Goal: Communication & Community: Answer question/provide support

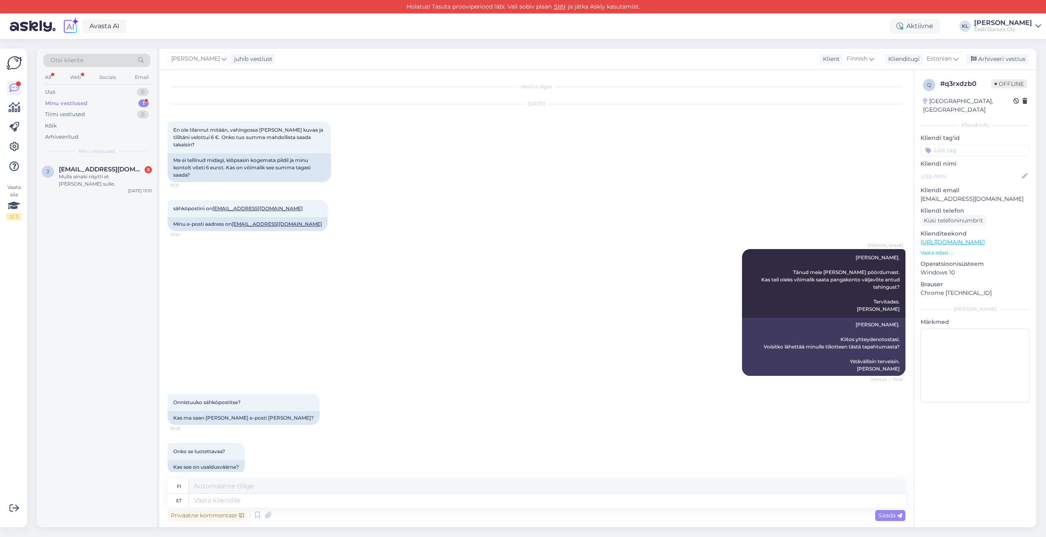
scroll to position [394, 0]
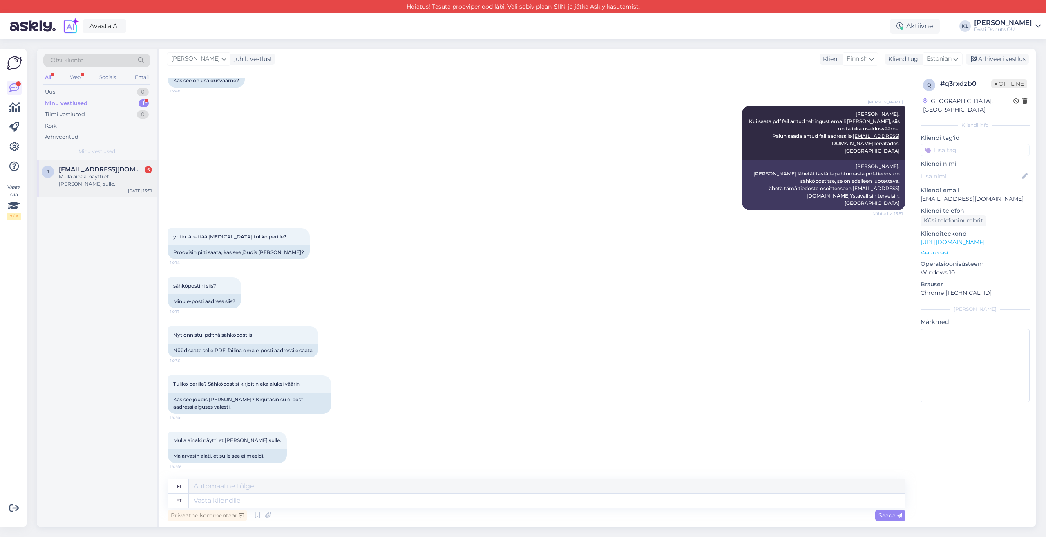
click at [111, 169] on span "[EMAIL_ADDRESS][DOMAIN_NAME]" at bounding box center [101, 169] width 85 height 7
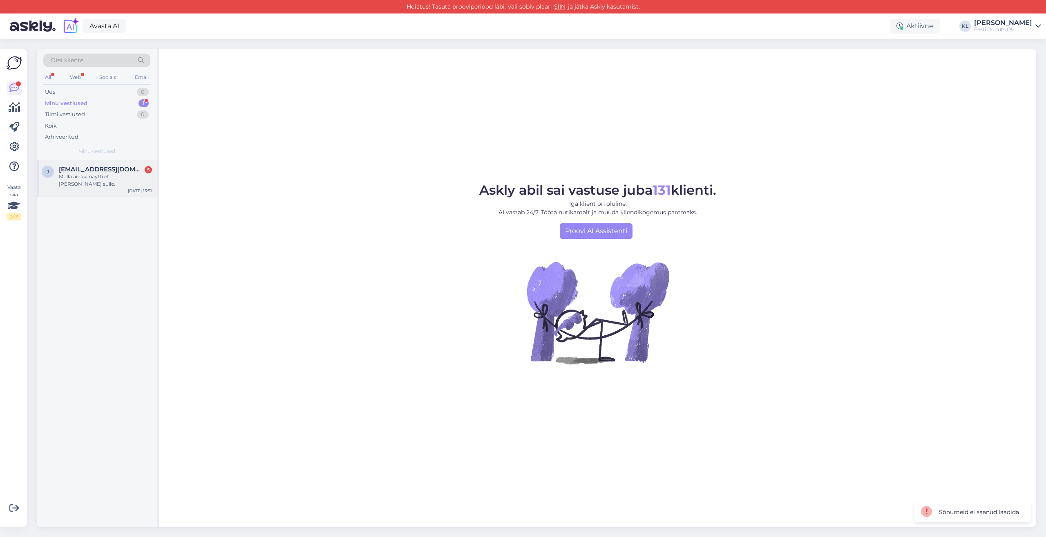
click at [111, 169] on span "[EMAIL_ADDRESS][DOMAIN_NAME]" at bounding box center [101, 169] width 85 height 7
click at [85, 179] on div "Mulla ainaki näytti et [PERSON_NAME] sulle." at bounding box center [105, 180] width 93 height 15
click at [70, 102] on div "Minu vestlused" at bounding box center [66, 103] width 43 height 8
click at [81, 177] on div "Mulla ainaki näytti et [PERSON_NAME] sulle." at bounding box center [105, 180] width 93 height 15
click at [1010, 27] on div "Eesti Donuts OÜ" at bounding box center [1003, 29] width 58 height 7
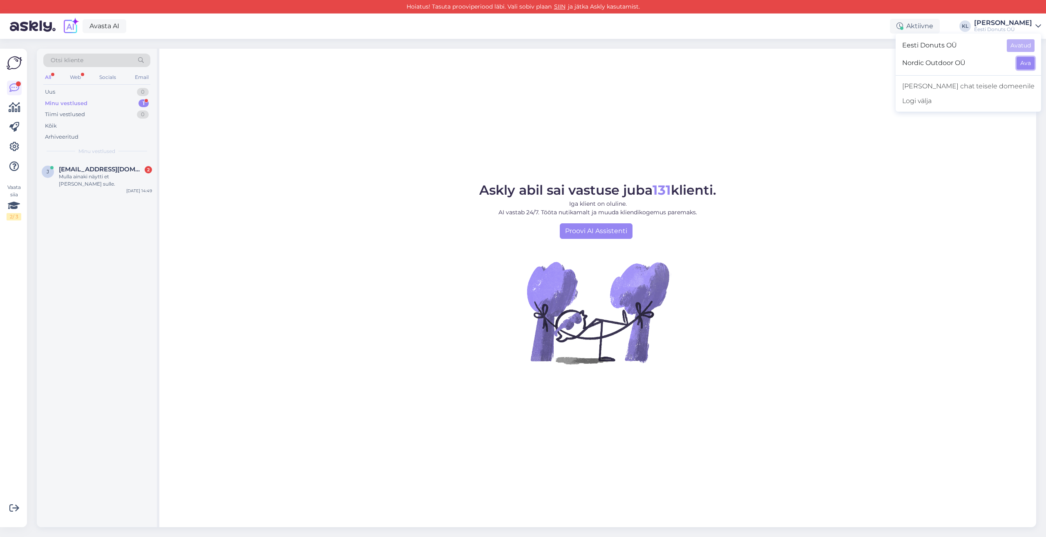
click at [1026, 64] on button "Ava" at bounding box center [1026, 63] width 18 height 13
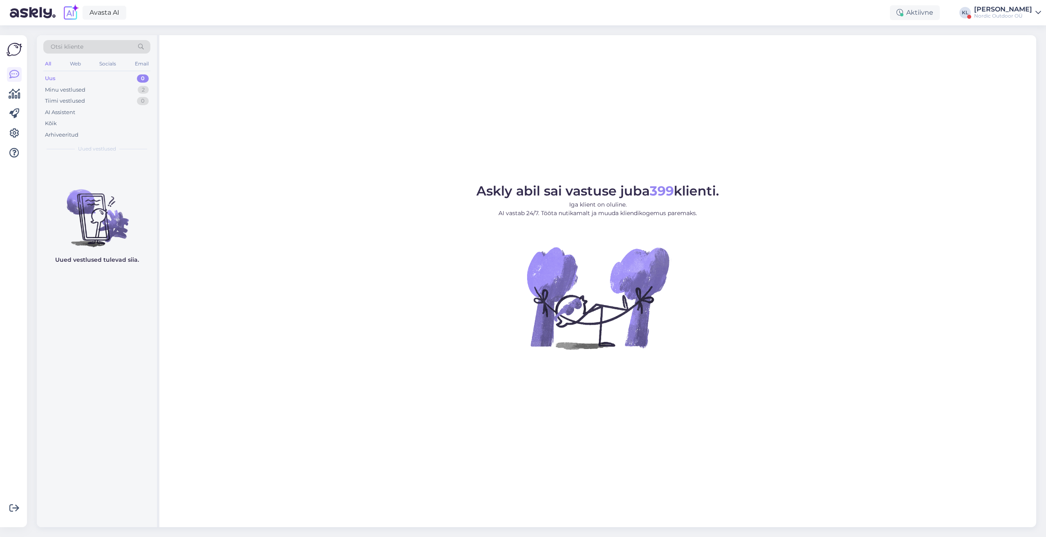
click at [1018, 12] on div "[PERSON_NAME]" at bounding box center [1003, 9] width 58 height 7
click at [1020, 34] on button "Ava" at bounding box center [1026, 32] width 18 height 13
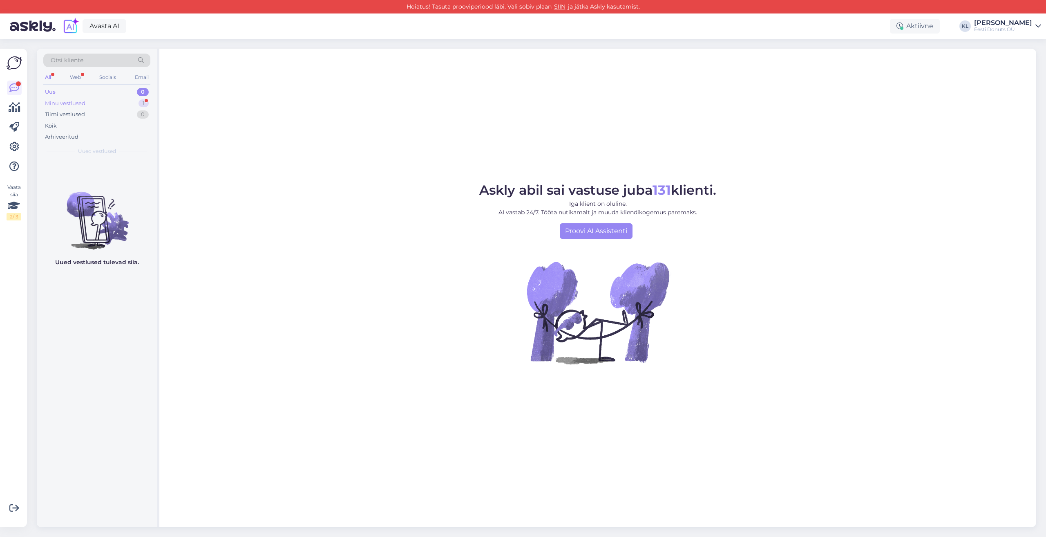
click at [65, 101] on div "Minu vestlused" at bounding box center [65, 103] width 40 height 8
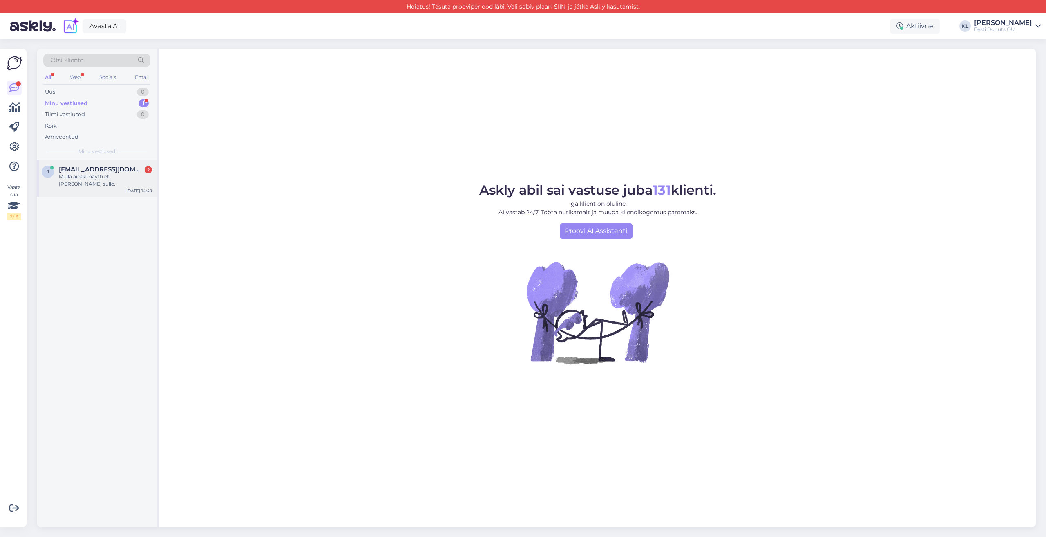
click at [85, 176] on div "Mulla ainaki näytti et [PERSON_NAME] sulle." at bounding box center [105, 180] width 93 height 15
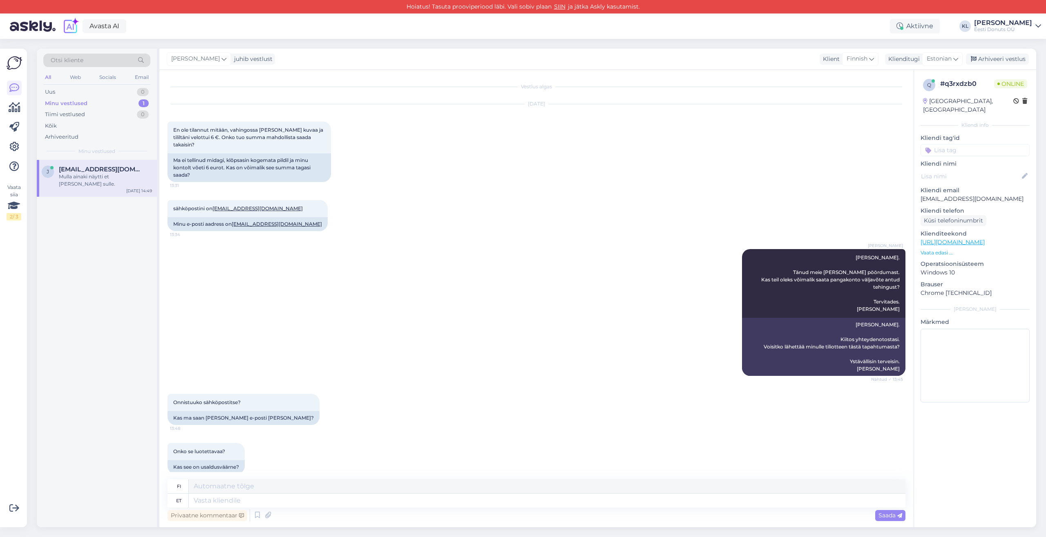
scroll to position [394, 0]
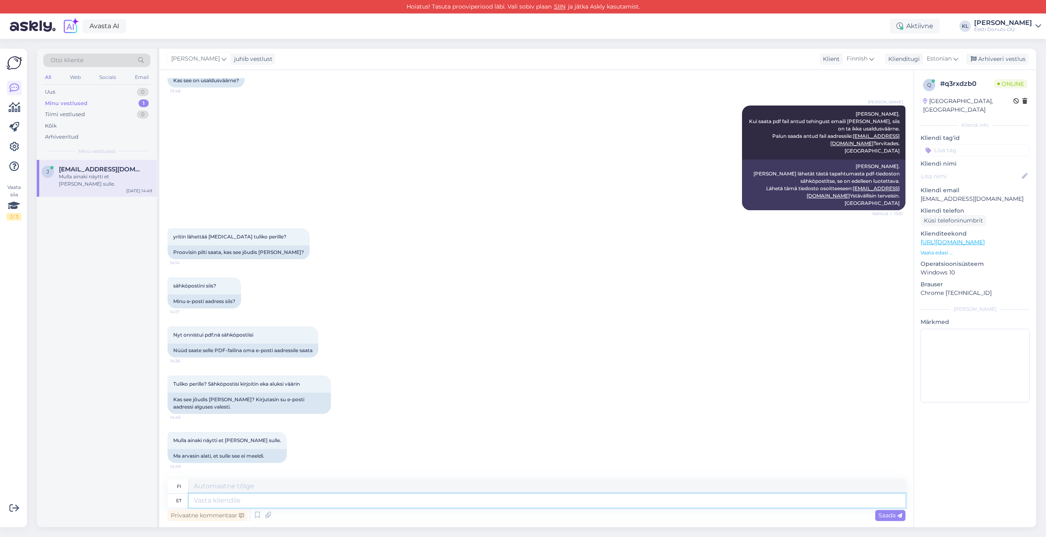
click at [215, 503] on textarea at bounding box center [547, 500] width 717 height 14
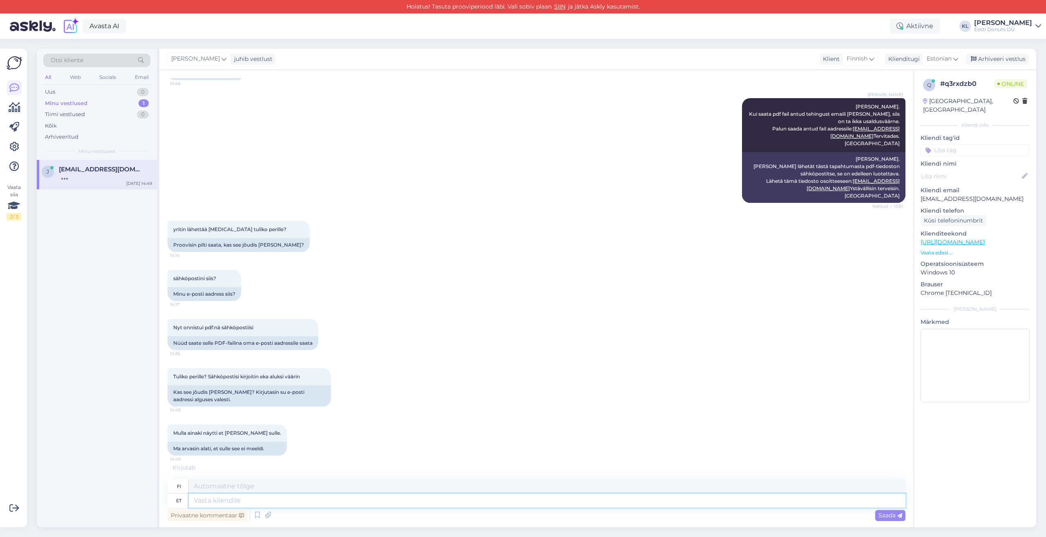
scroll to position [443, 0]
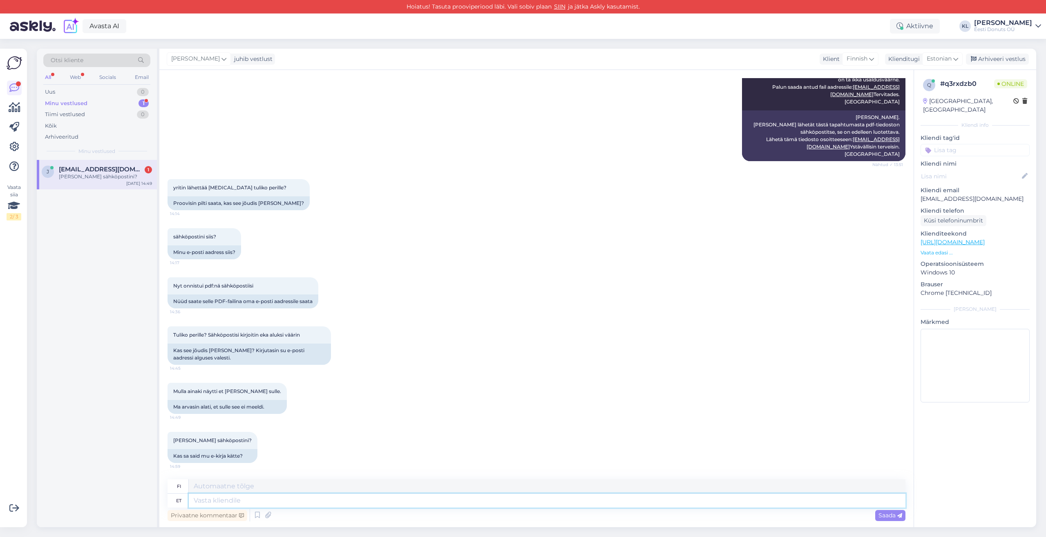
click at [278, 501] on textarea at bounding box center [547, 500] width 717 height 14
type textarea "Tere"
type textarea "Hei"
type textarea "[PERSON_NAME]."
type textarea "[PERSON_NAME]"
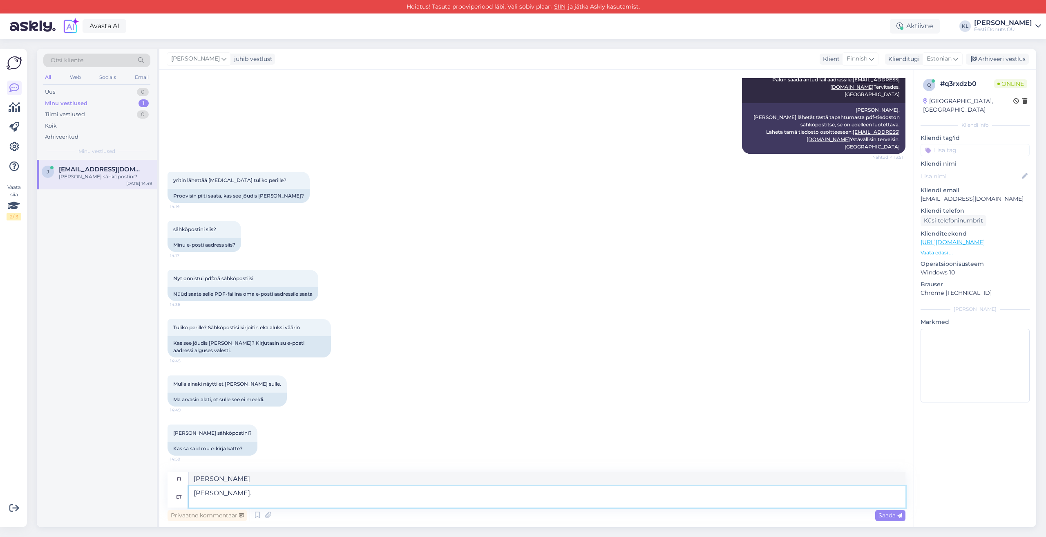
scroll to position [450, 0]
type textarea "[PERSON_NAME]. M"
type textarea "[PERSON_NAME]."
type textarea "[PERSON_NAME]. Ma s"
type textarea "[PERSON_NAME]. Ma"
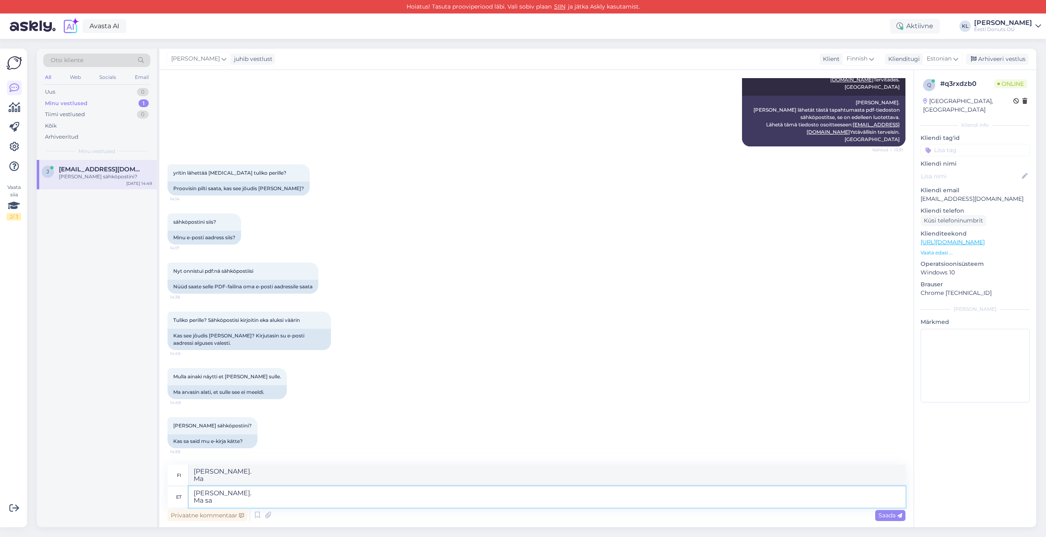
scroll to position [451, 0]
type textarea "[PERSON_NAME]. Ma [PERSON_NAME] si"
type textarea "[PERSON_NAME]. [PERSON_NAME]"
type textarea "[PERSON_NAME]. Ma [PERSON_NAME]"
type textarea "[PERSON_NAME]. [PERSON_NAME]."
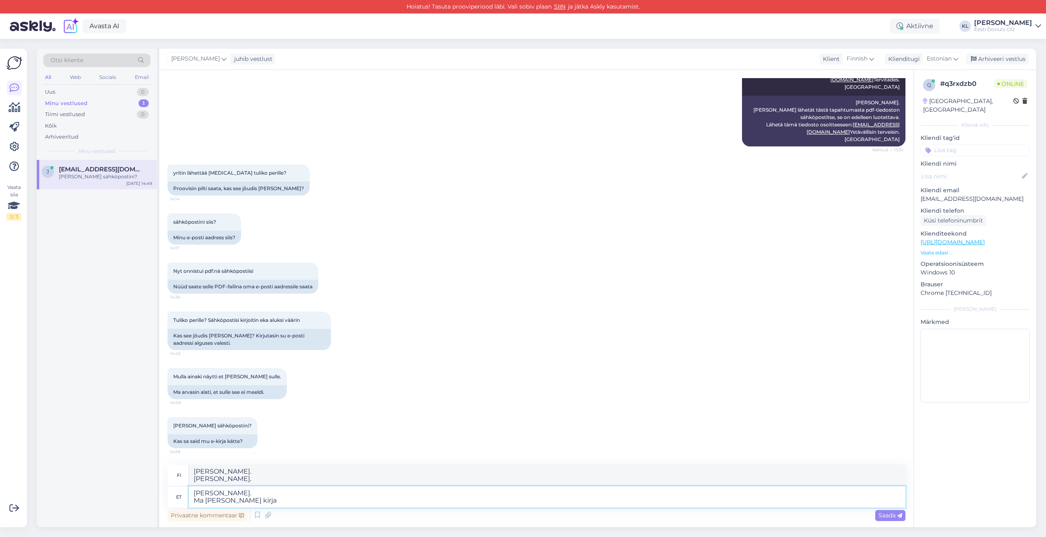
type textarea "[PERSON_NAME]. Ma [PERSON_NAME] kirja"
type textarea "[PERSON_NAME]. [PERSON_NAME]."
type textarea "[PERSON_NAME]. Ma [PERSON_NAME] kirja kätte. Seal"
type textarea "[PERSON_NAME]. [PERSON_NAME]. Siinä se."
type textarea "[PERSON_NAME]. Ma [PERSON_NAME] kirja kätte. Seal on"
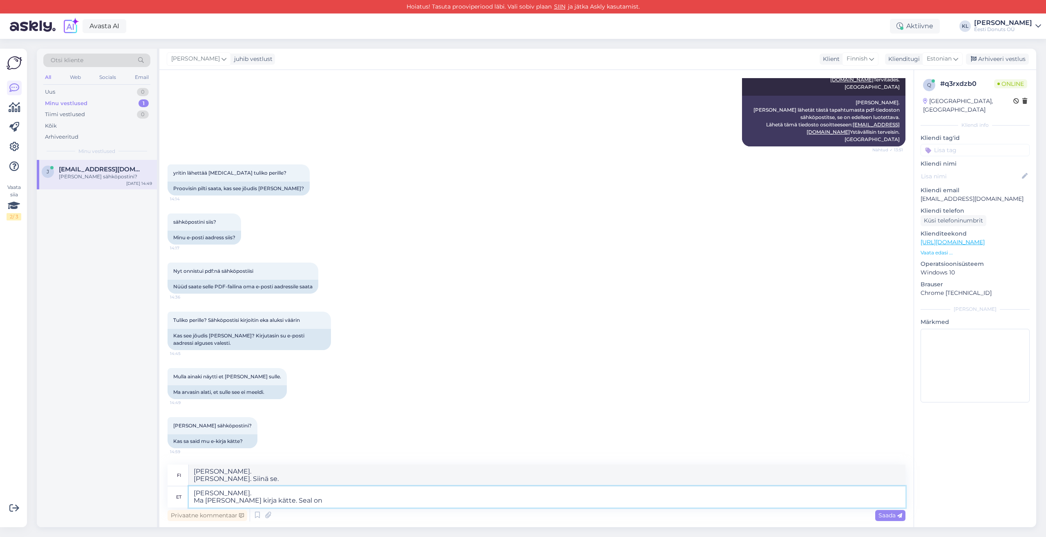
type textarea "[PERSON_NAME]. [PERSON_NAME]. Siinä on"
type textarea "[PERSON_NAME]. Ma [PERSON_NAME] kirja kätte. Seal on foto."
type textarea "[PERSON_NAME]. [PERSON_NAME]. Siinä on kuva."
type textarea "[PERSON_NAME]. Ma [PERSON_NAME] kirja kätte. Seal on foto. Kas s"
type textarea "[PERSON_NAME]. [PERSON_NAME]. Siinä on kuva. On"
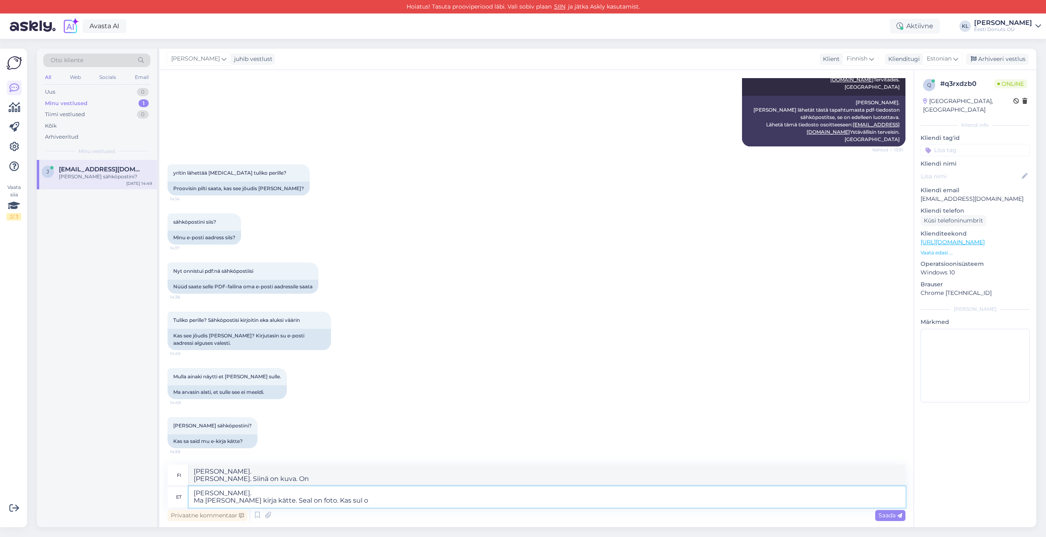
type textarea "[PERSON_NAME]. Ma [PERSON_NAME] kirja kätte. Seal on foto. Kas sul ol"
type textarea "[PERSON_NAME]. [PERSON_NAME]. Siinä on kuva. Onko sinulla"
type textarea "[PERSON_NAME]. Ma [PERSON_NAME] kirja kätte. Seal on foto. Kas sul oleks v"
type textarea "[PERSON_NAME]. [PERSON_NAME]. Siinä on kuva. Olisitko voinut"
type textarea "[PERSON_NAME]. Ma [PERSON_NAME] kirja kätte. Seal on foto. Kas sul oleks võimal…"
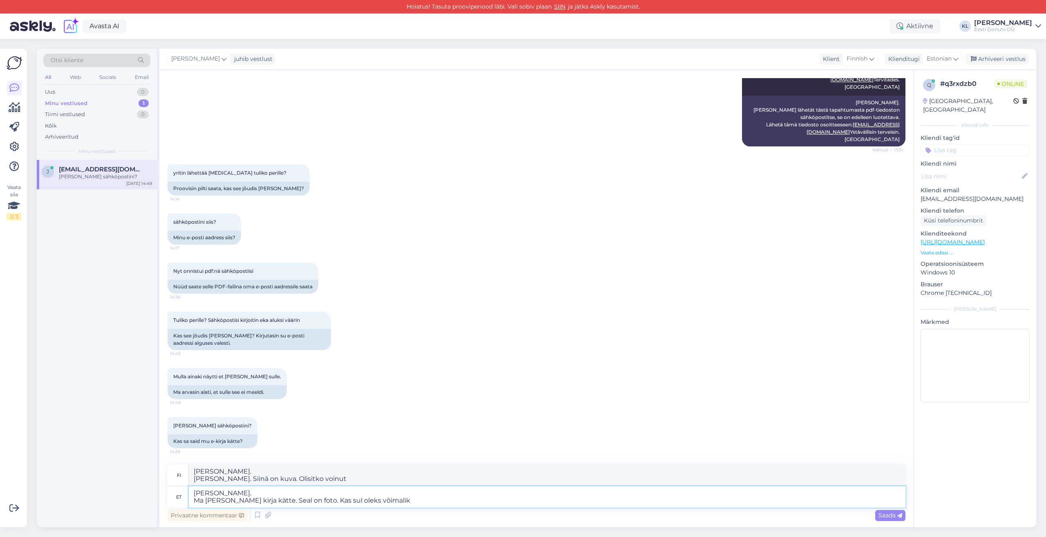
type textarea "[PERSON_NAME]. [PERSON_NAME]. Siinä on kuva. Voisitko"
type textarea "[PERSON_NAME]. Ma [PERSON_NAME] kirja kätte. Seal on foto. Kas sul oleks võimal…"
type textarea "[PERSON_NAME]. [PERSON_NAME]. Siinä on kuva. Voisitko tehdä..."
type textarea "[PERSON_NAME]. Ma [PERSON_NAME] kirja kätte. Seal on foto. Kas sul oleks võimal…"
type textarea "[PERSON_NAME]. [PERSON_NAME]. Siinä on kuva. Voisitko ottaa siitä [MEDICAL_DATA…"
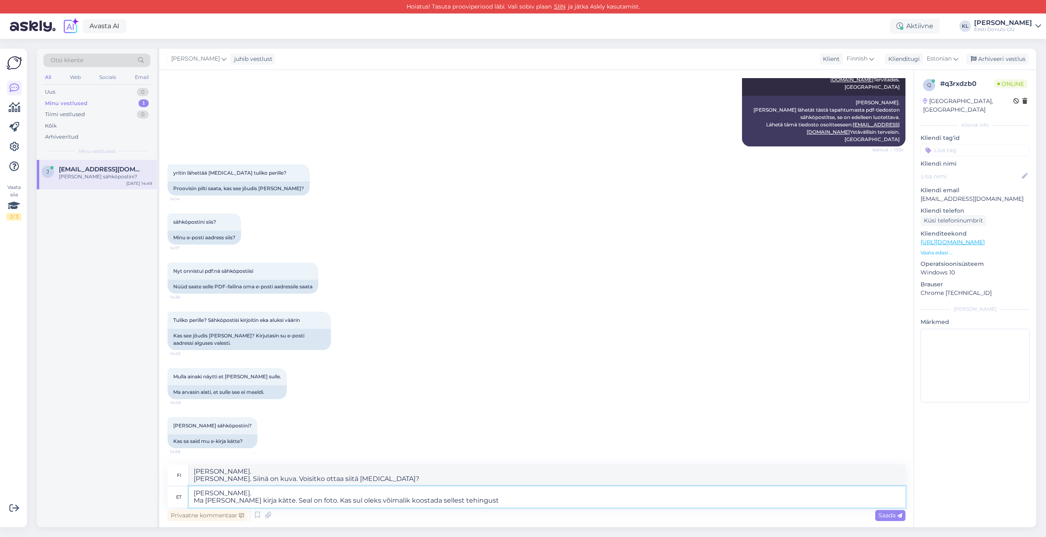
type textarea "[PERSON_NAME]. Ma [PERSON_NAME] kirja kätte. Seal on foto. Kas sul oleks võimal…"
type textarea "[PERSON_NAME]. [PERSON_NAME]. Siinä on valokuva. Voisitko tehdä kopion tästä ta…"
type textarea "[PERSON_NAME]. Ma [PERSON_NAME] kirja kätte. Seal on foto. Kas sul oleks võimal…"
type textarea "[PERSON_NAME]. [PERSON_NAME]. Siinä on kuva. Voisitko luoda tästä tapahtumasta …"
type textarea "[PERSON_NAME]. Ma [PERSON_NAME] kirja kätte. Seal on foto. Kas sul oleks võimal…"
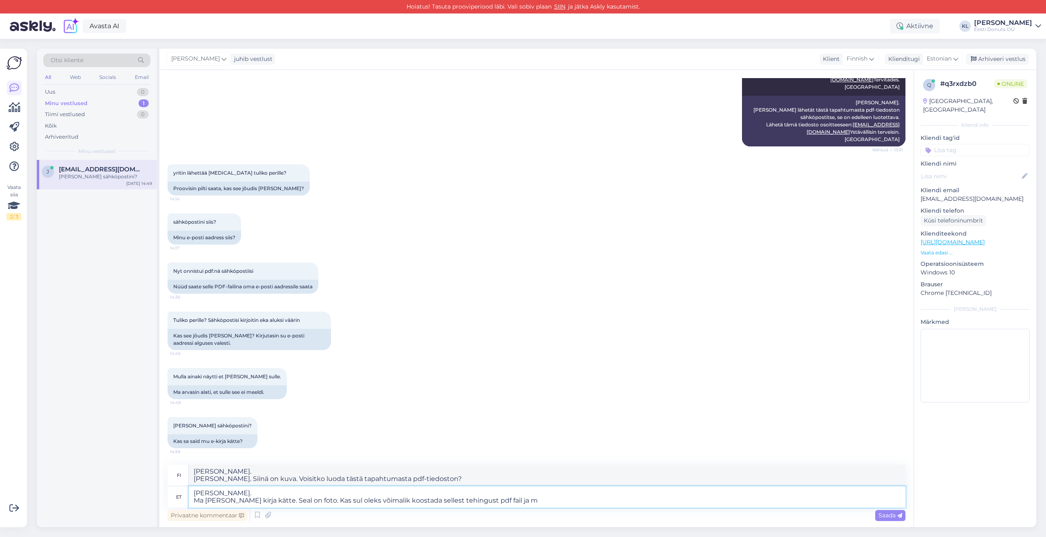
type textarea "[PERSON_NAME]. [PERSON_NAME]. Siinä on kuva. Voisitko luoda tästä tapahtumasta …"
type textarea "[PERSON_NAME]. Ma [PERSON_NAME] kirja kätte. Seal on foto. Kas sul oleks võimal…"
type textarea "[PERSON_NAME]. [PERSON_NAME]. Siinä on kuva. Voisitko luoda tästä tapahtumasta …"
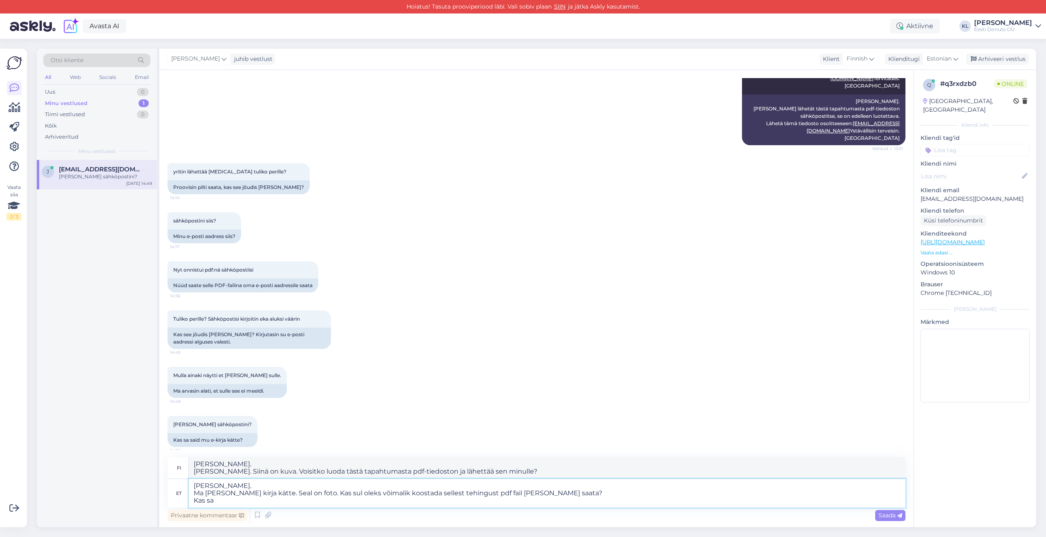
type textarea "[PERSON_NAME]. Ma [PERSON_NAME] kirja kätte. Seal on foto. Kas sul oleks võimal…"
type textarea "[PERSON_NAME]. [PERSON_NAME]. Siinä on kuva. Voisitko luoda tästä tapahtumasta …"
type textarea "[PERSON_NAME]. Ma [PERSON_NAME] kirja kätte. Seal on foto. Kas sul oleks võimal…"
type textarea "[PERSON_NAME]. [PERSON_NAME]. Siinä on kuva. Voisitko luoda tästä tapahtumasta …"
type textarea "[PERSON_NAME]. Ma [PERSON_NAME] kirja kätte. Seal on foto. Kas sul oleks võimal…"
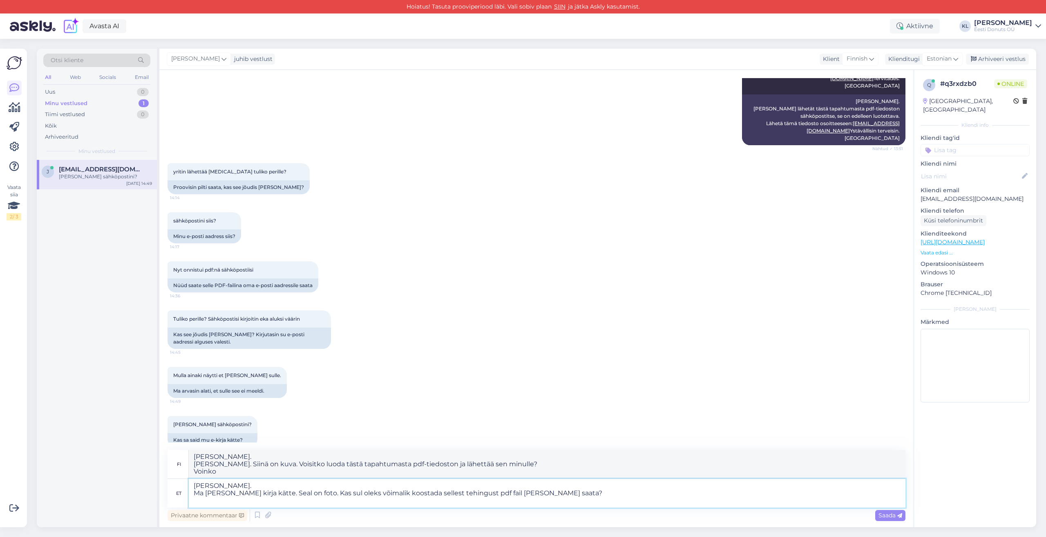
type textarea "[PERSON_NAME]. [PERSON_NAME]. Siinä on kuva. Voisitko luoda tästä tapahtumasta …"
type textarea "[PERSON_NAME]. Ma [PERSON_NAME] kirja kätte. Seal on foto. Kas sul oleks võimal…"
type textarea "[PERSON_NAME]. [PERSON_NAME]. Siinä on kuva. Voisitko luoda tästä tapahtumasta …"
type textarea "[PERSON_NAME]. Ma [PERSON_NAME] kirja kätte. Seal on foto. Kas sul oleks võimal…"
type textarea "[PERSON_NAME]. [PERSON_NAME]. Siinä on kuva. Voisitko luoda tästä tapahtumasta …"
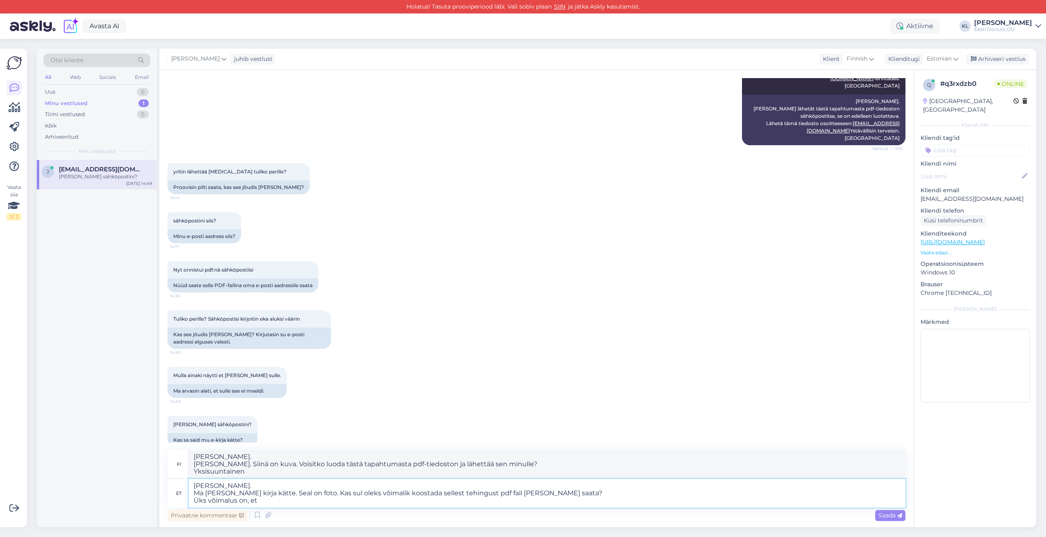
type textarea "[PERSON_NAME]. Ma [PERSON_NAME] kirja kätte. Seal on foto. Kas sul oleks võimal…"
type textarea "[PERSON_NAME]. [PERSON_NAME]. Siinä on kuva. Voisitko luoda tästä tapahtumasta …"
type textarea "[PERSON_NAME]. Ma [PERSON_NAME] kirja kätte. Seal on foto. Kas sul oleks võimal…"
type textarea "[PERSON_NAME]. [PERSON_NAME]. Siinä on kuva. Voisitko luoda tästä tapahtumasta …"
type textarea "[PERSON_NAME]. Ma [PERSON_NAME] kirja kätte. Seal on foto. Kas sul oleks võimal…"
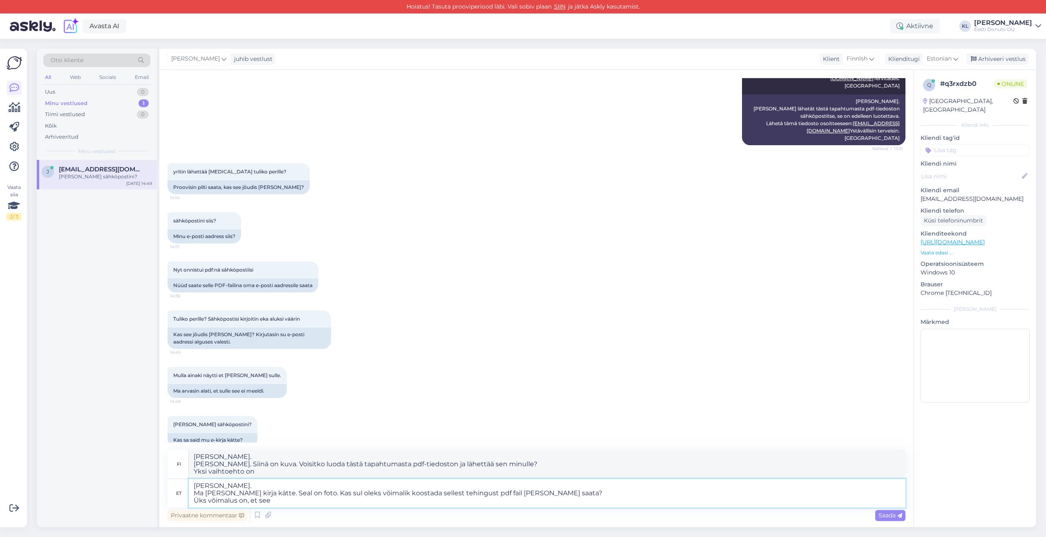
type textarea "[PERSON_NAME]. [PERSON_NAME]. Siinä on kuva. Voisitko luoda tästä tapahtumasta …"
type textarea "[PERSON_NAME]. Ma [PERSON_NAME] kirja kätte. Seal on foto. Kas sul oleks võimal…"
type textarea "[PERSON_NAME]. [PERSON_NAME]. Siinä on kuva. Voisitko luoda tästä tapahtumasta …"
type textarea "[PERSON_NAME]. Ma [PERSON_NAME] kirja kätte. Seal on foto. Kas sul oleks võimal…"
type textarea "[PERSON_NAME]. [PERSON_NAME]. Siinä on kuva. Voisitko luoda tästä tapahtumasta …"
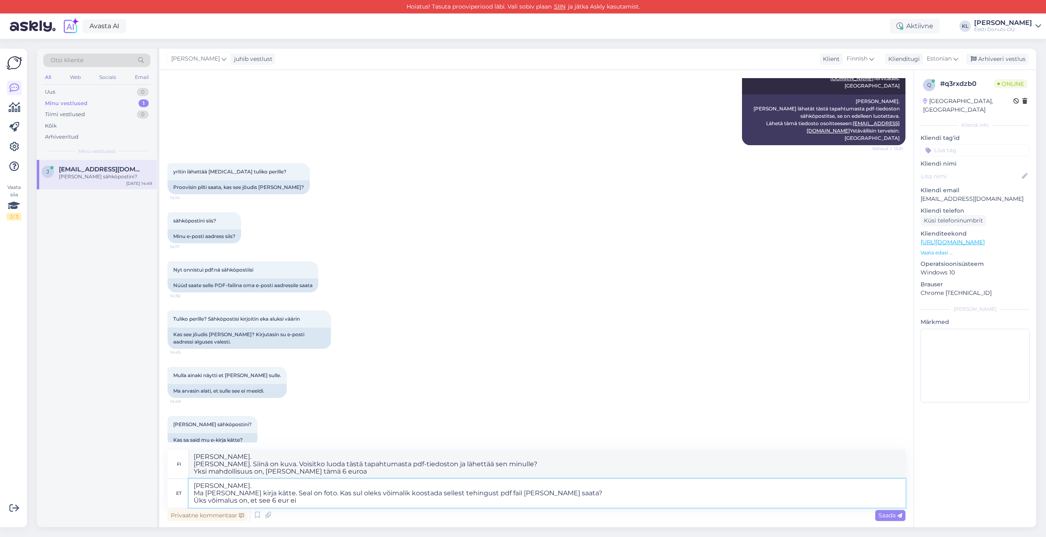
type textarea "[PERSON_NAME]. Ma [PERSON_NAME] kirja kätte. Seal on foto. Kas sul oleks võimal…"
type textarea "[PERSON_NAME]. [PERSON_NAME]. Siinä on kuva. Voisitko luoda tästä tapahtumasta …"
type textarea "[PERSON_NAME]. Ma [PERSON_NAME] kirja kätte. Seal on foto. Kas sul oleks võimal…"
type textarea "[PERSON_NAME]. [PERSON_NAME]. Siinä on kuva. Voisitko luoda tästä tapahtumasta …"
type textarea "[PERSON_NAME]. Ma [PERSON_NAME] kirja kätte. Seal on foto. Kas sul oleks võimal…"
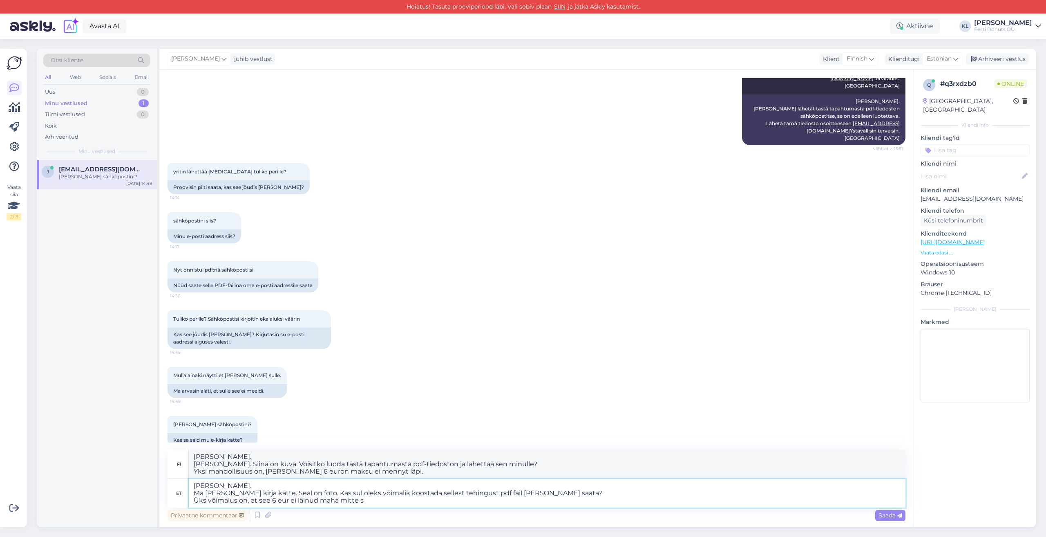
type textarea "[PERSON_NAME]. [PERSON_NAME]. Siinä on kuva. Voisitko luoda tästä tapahtumasta …"
type textarea "[PERSON_NAME]. Ma [PERSON_NAME] kirja kätte. Seal on foto. Kas sul oleks võimal…"
type textarea "[PERSON_NAME]. [PERSON_NAME]. Siinä on kuva. Voisitko luoda tästä tapahtumasta …"
type textarea "[PERSON_NAME]. Ma [PERSON_NAME] kirja kätte. Seal on foto. Kas sul oleks võimal…"
type textarea "[PERSON_NAME]. [PERSON_NAME]. Siinä on kuva. Voisitko luoda tästä tapahtumasta …"
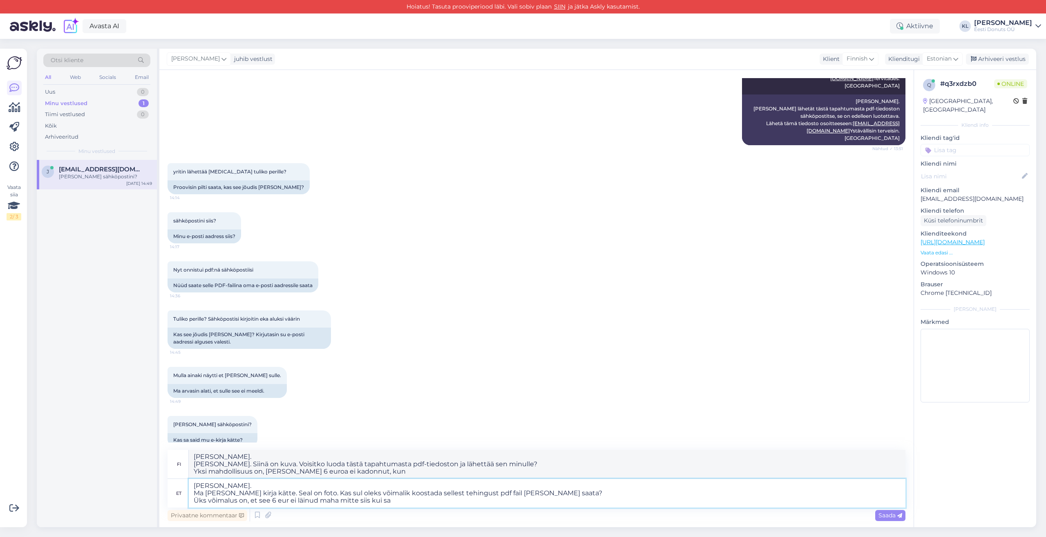
type textarea "[PERSON_NAME]. Ma [PERSON_NAME] kirja kätte. Seal on foto. Kas sul oleks võimal…"
type textarea "[PERSON_NAME]. [PERSON_NAME]. Siinä on kuva. Voisitko luoda tästä tapahtumasta …"
type textarea "[PERSON_NAME]. Ma [PERSON_NAME] kirja kätte. Seal on foto. Kas sul oleks võimal…"
type textarea "[PERSON_NAME]. [PERSON_NAME]. Siinä on kuva. Voisitko luoda tästä tapahtumasta …"
type textarea "[PERSON_NAME]. Ma [PERSON_NAME] kirja kätte. Seal on foto. Kas sul oleks võimal…"
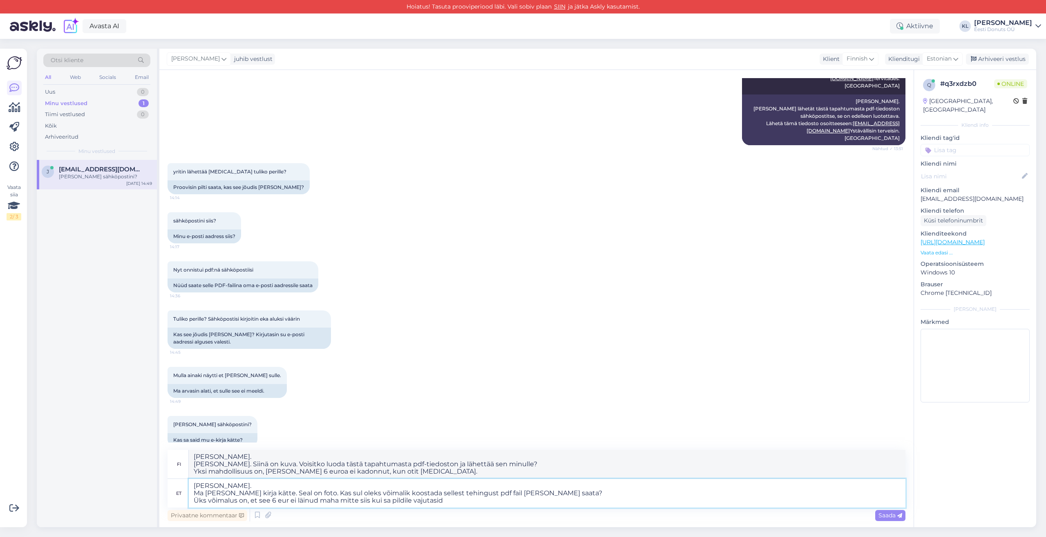
type textarea "[PERSON_NAME]. [PERSON_NAME]. Siinä on kuva. Voisitko luoda tästä tapahtumasta …"
type textarea "[PERSON_NAME]. Ma [PERSON_NAME] kirja kätte. Seal on foto. Kas sul oleks võimal…"
type textarea "[PERSON_NAME]. [PERSON_NAME]. Siinä on kuva. Voisitko luoda tästä tapahtumasta …"
type textarea "[PERSON_NAME]. Ma [PERSON_NAME] kirja kätte. Seal on foto. Kas sul oleks võimal…"
type textarea "[PERSON_NAME]. [PERSON_NAME]. Siinä on kuva. Voisitko luoda tästä tapahtumasta …"
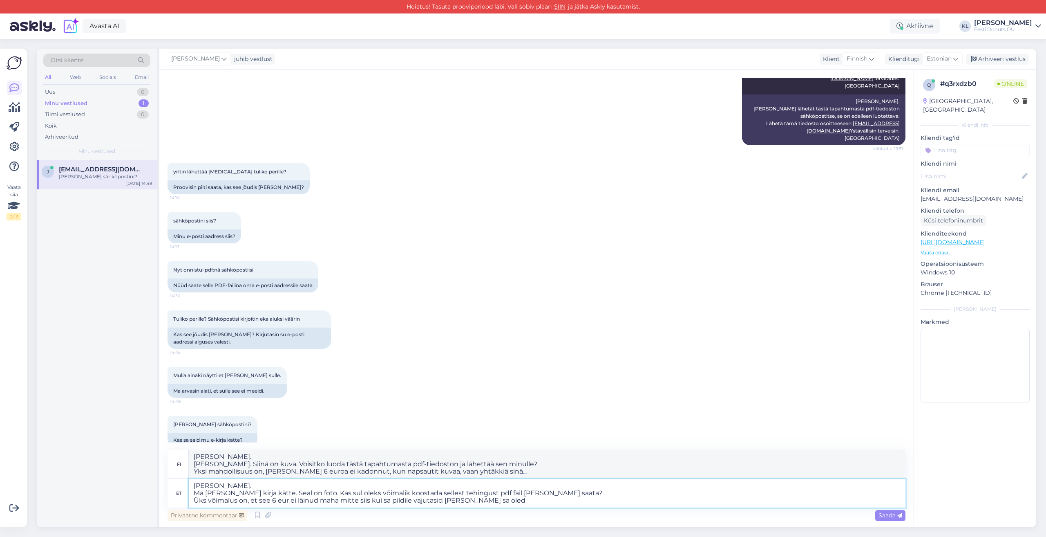
type textarea "[PERSON_NAME]. Ma [PERSON_NAME] kirja kätte. Seal on foto. Kas sul oleks võimal…"
type textarea "[PERSON_NAME]. [PERSON_NAME]. Siinä on kuva. Voisitko luoda tästä tapahtumasta …"
type textarea "[PERSON_NAME]. Ma [PERSON_NAME] kirja kätte. Seal on foto. Kas sul oleks võimal…"
type textarea "[PERSON_NAME]. [PERSON_NAME]. Siinä on kuva. Voisitko luoda tästä tapahtumasta …"
type textarea "[PERSON_NAME]. Ma [PERSON_NAME] kirja kätte. Seal on foto. Kas sul oleks võimal…"
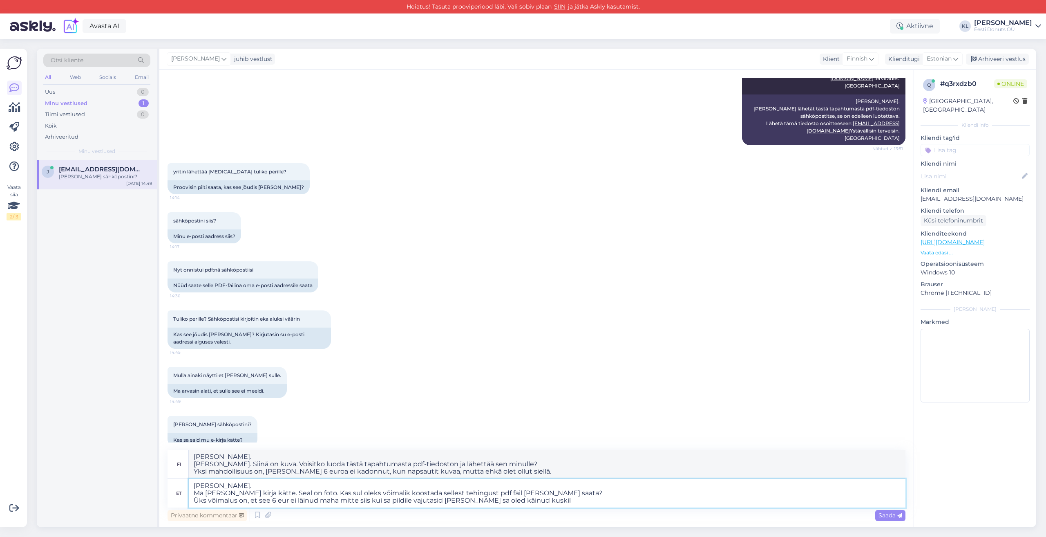
type textarea "[PERSON_NAME]. [PERSON_NAME]. Siinä on kuva. Voisitko luoda tästä tapahtumasta …"
type textarea "[PERSON_NAME]. Ma [PERSON_NAME] kirja kätte. Seal on foto. Kas sul oleks võimal…"
type textarea "[PERSON_NAME]. [PERSON_NAME]. Siinä on kuva. Voisitko luoda tästä tapahtumasta …"
type textarea "[PERSON_NAME]. Ma [PERSON_NAME] kirja kätte. Seal on foto. Kas sul oleks võimal…"
type textarea "[PERSON_NAME]. [PERSON_NAME]. Siinä on kuva. Voisitko luoda tästä tapahtumasta …"
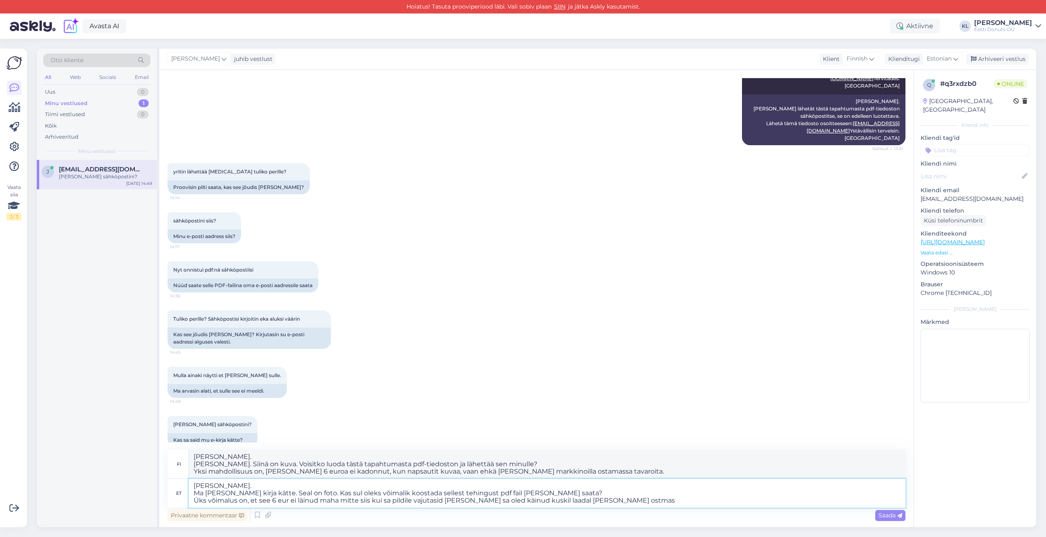
type textarea "[PERSON_NAME]. Ma [PERSON_NAME] kirja kätte. Seal on foto. Kas sul oleks võimal…"
type textarea "[PERSON_NAME]. [PERSON_NAME]. Siinä on kuva. Voisitko luoda tästä tapahtumasta …"
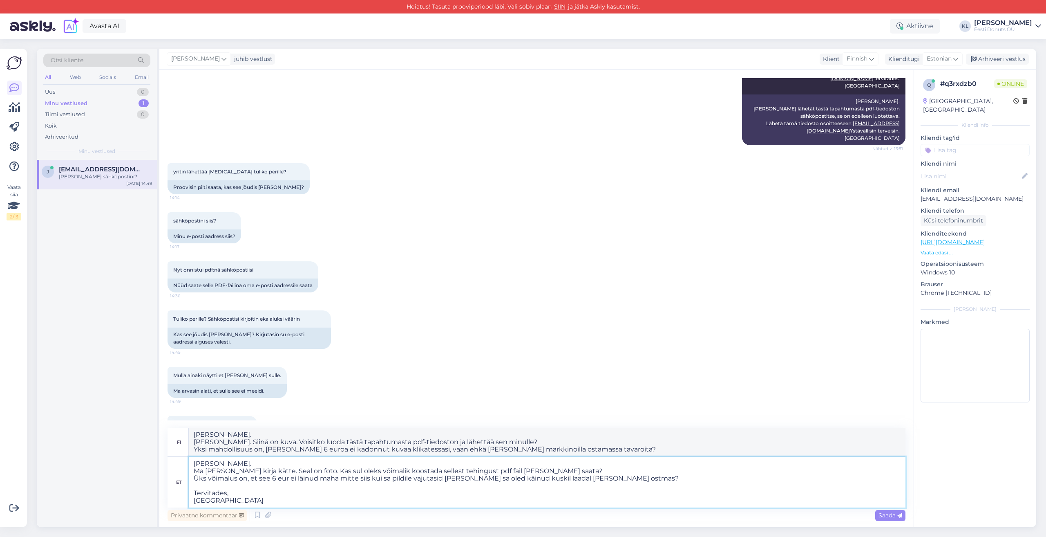
type textarea "[PERSON_NAME]. Ma [PERSON_NAME] kirja kätte. Seal on foto. Kas sul oleks võimal…"
type textarea "[PERSON_NAME]. [PERSON_NAME]. Siinä on kuva. Voisitko luoda tästä tapahtumasta …"
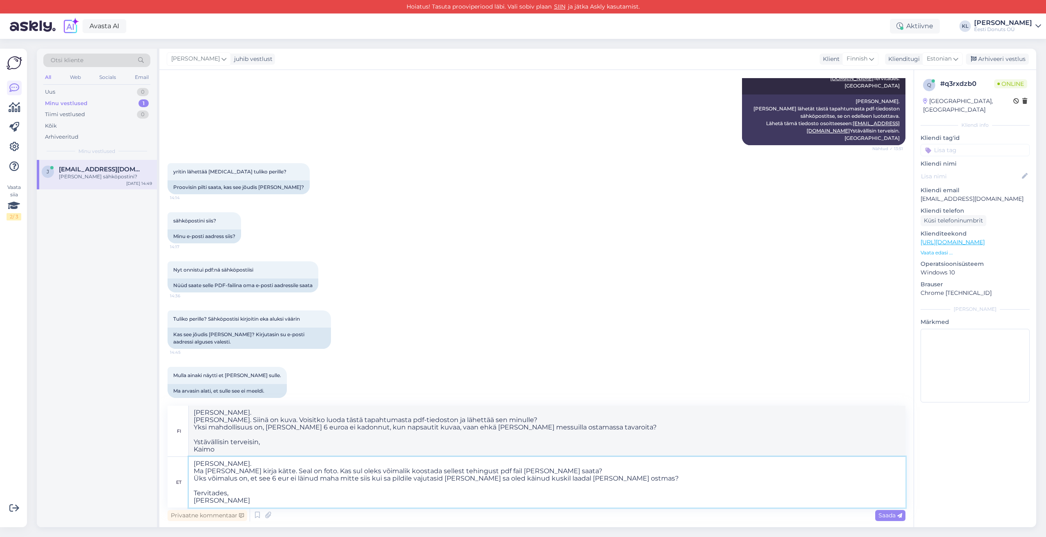
type textarea "[PERSON_NAME]. Ma [PERSON_NAME] kirja kätte. Seal on foto. Kas sul oleks võimal…"
type textarea "[PERSON_NAME]. [PERSON_NAME]. Siinä on kuva. Voisitko luoda tästä tapahtumasta …"
type textarea "[PERSON_NAME]. Ma [PERSON_NAME] kirja kätte. Seal on foto. Kas sul oleks võimal…"
click at [893, 516] on span "Saada" at bounding box center [891, 514] width 24 height 7
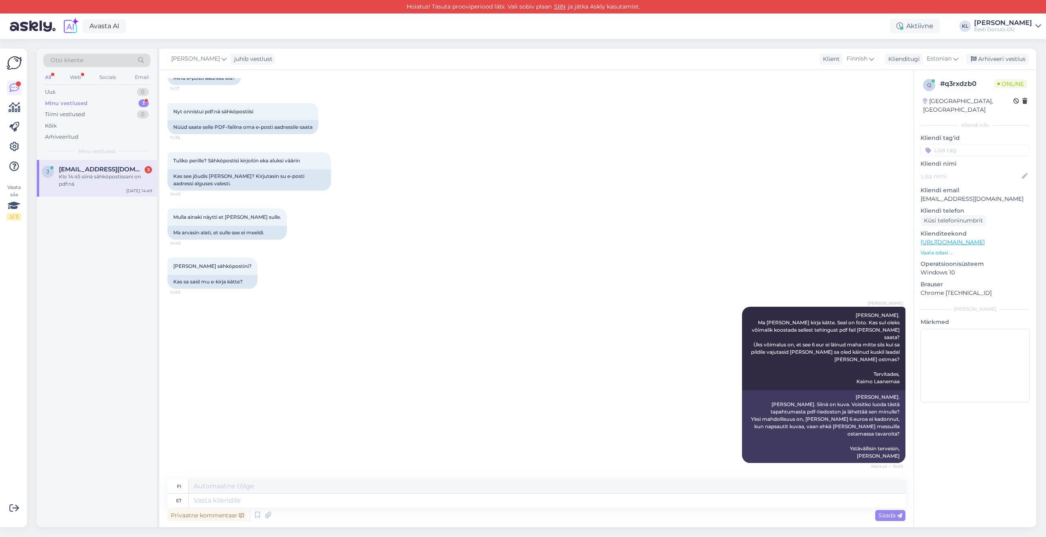
scroll to position [771, 0]
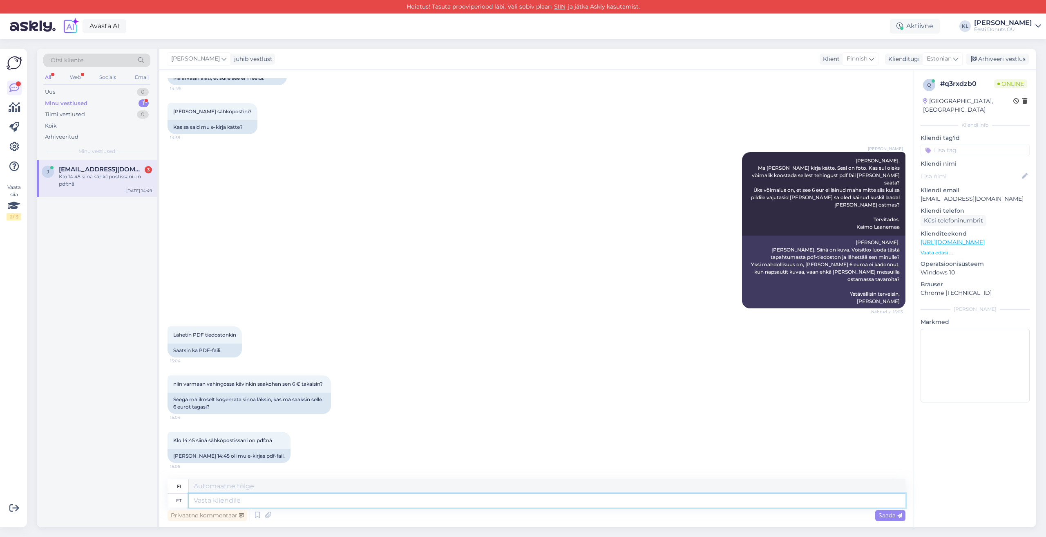
click at [233, 501] on textarea at bounding box center [547, 500] width 717 height 14
type textarea "Tere"
type textarea "Hei"
type textarea "[PERSON_NAME]."
type textarea "[PERSON_NAME]"
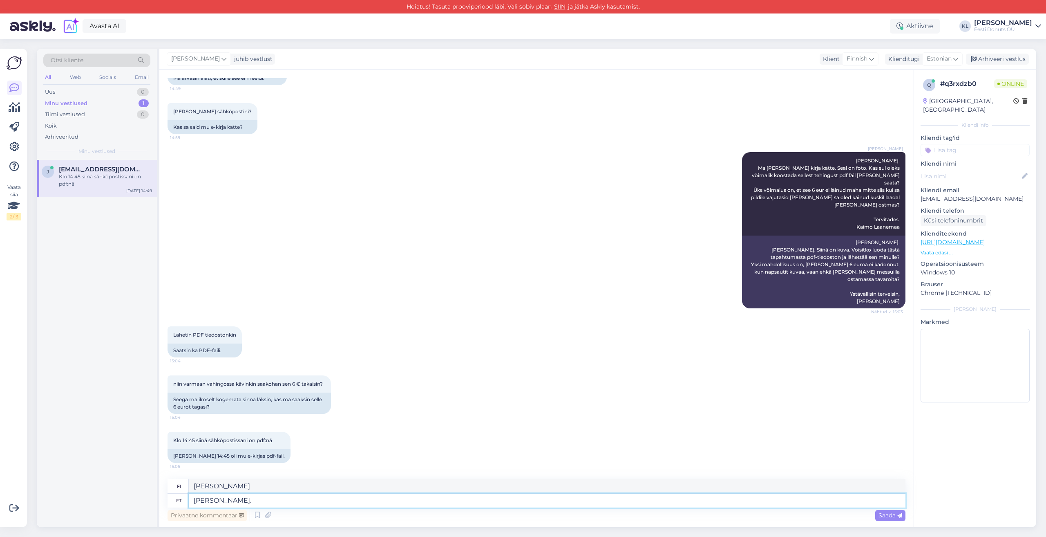
type textarea "[PERSON_NAME]."
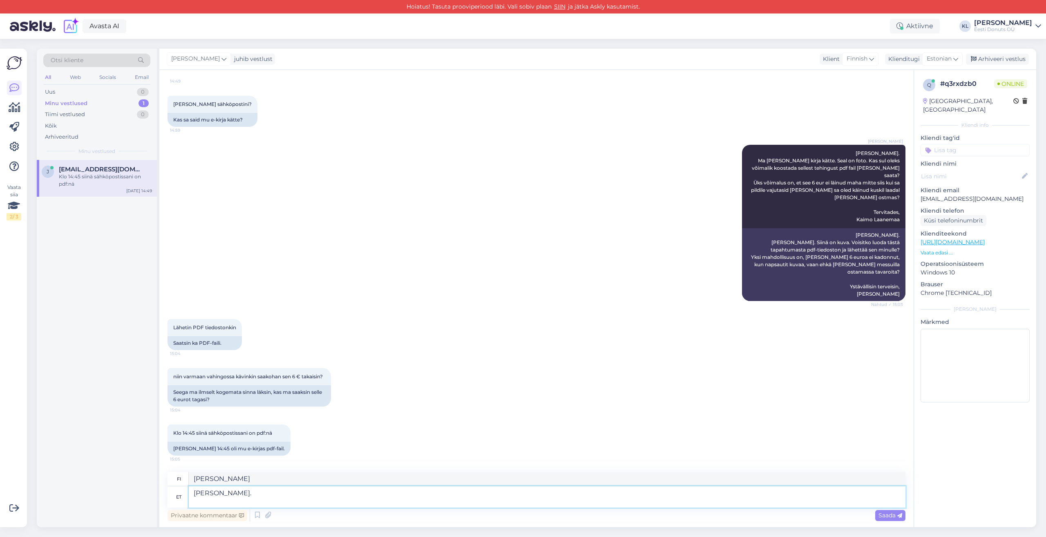
type textarea "[PERSON_NAME]."
type textarea "[PERSON_NAME]. Kas s"
type textarea "[PERSON_NAME]. on"
type textarea "[PERSON_NAME]. Kas sa sa"
type textarea "[PERSON_NAME]. sinä?"
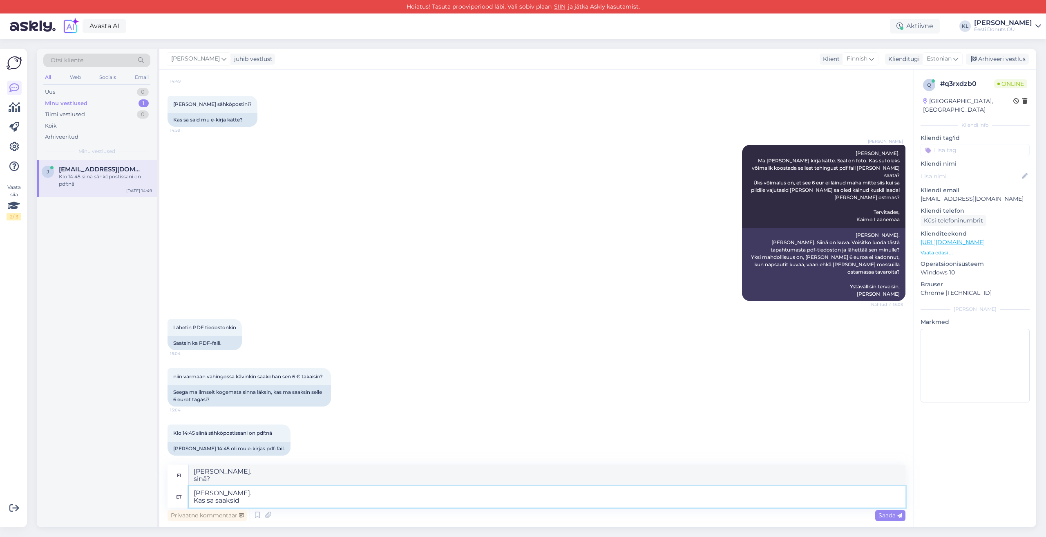
type textarea "[PERSON_NAME]. Kas sa saaksid"
type textarea "[PERSON_NAME]. Voisitko"
type textarea "[PERSON_NAME]. Kas sa saaksid palun saa"
type textarea "[PERSON_NAME]. ystävällisesti"
type textarea "[PERSON_NAME]. Kas sa saaksid palun saata"
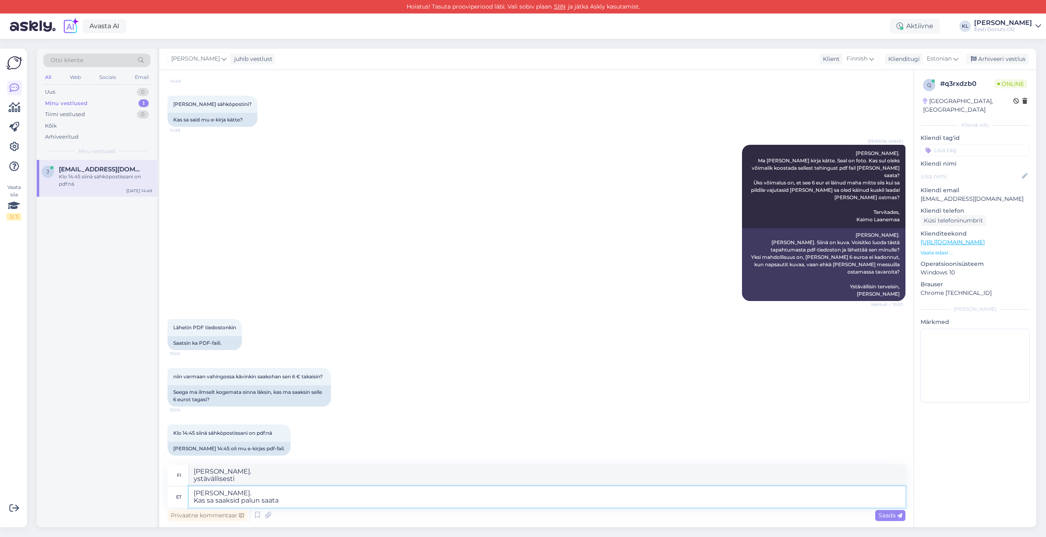
type textarea "[PERSON_NAME]. lähettää"
type textarea "[PERSON_NAME]. Kas sa saaksid palun saata enda mobiili n"
type textarea "[PERSON_NAME]. lähettää minulle matkapuhelinnumerosi?"
type textarea "[PERSON_NAME]. Kas sa saaksid palun saata enda mobiili numbri, et"
type textarea "[PERSON_NAME]. lähettää minulle matkapuhelinnumerosi, jotta voin"
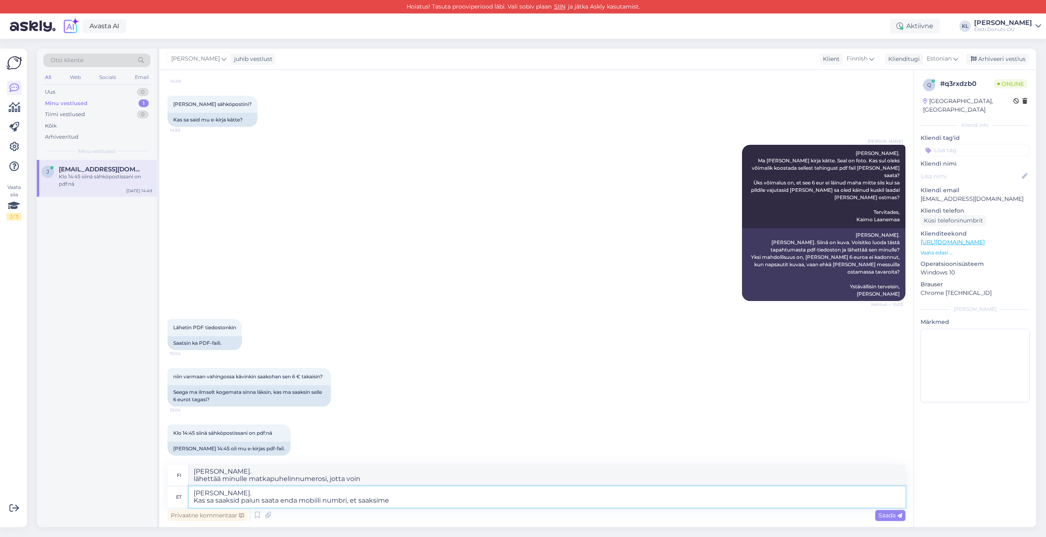
type textarea "[PERSON_NAME]. Kas sa saaksid palun saata enda mobiili numbri, et saaksime s"
type textarea "[PERSON_NAME]. lähettää minulle matkapuhelinnumerosi, jotta voimme"
type textarea "[PERSON_NAME]. Kas sa saaksid palun saata enda mobiili numbri, et saaksime sulle"
type textarea "[PERSON_NAME]. lähettää minulle matkapuhelinnumerosi, jotta voimme ottaa sinuun…"
type textarea "[PERSON_NAME]. Kas sa saaksid palun saata enda mobiili numbri, et saaksime sull…"
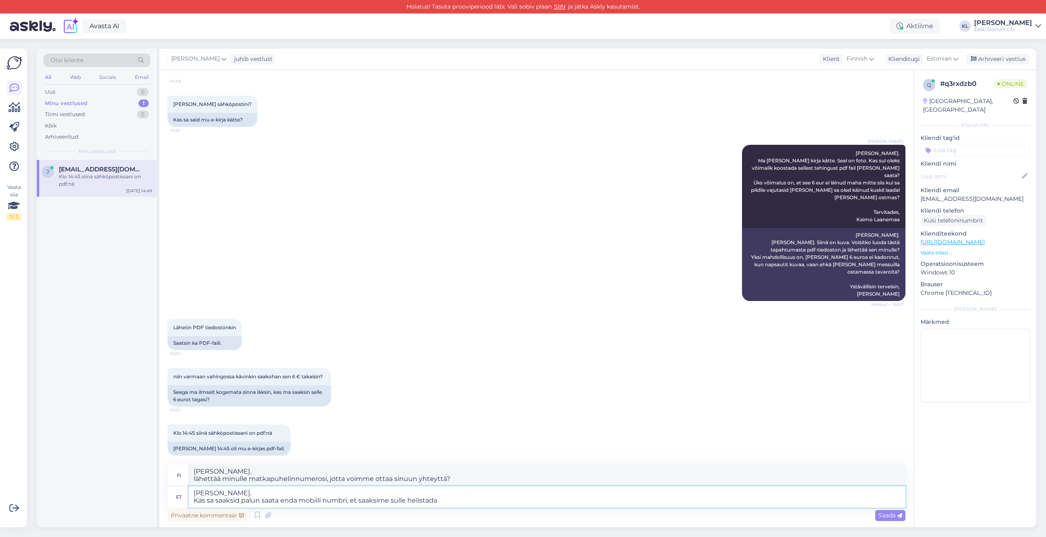
type textarea "[PERSON_NAME]. lähettää matkapuhelinnumerosi, jotta voimme soittaa sinulle?"
type textarea "[PERSON_NAME]. Kas sa saaksid palun saata enda mobiili numbri, et saaksime sull…"
click at [887, 516] on span "Saada" at bounding box center [891, 514] width 24 height 7
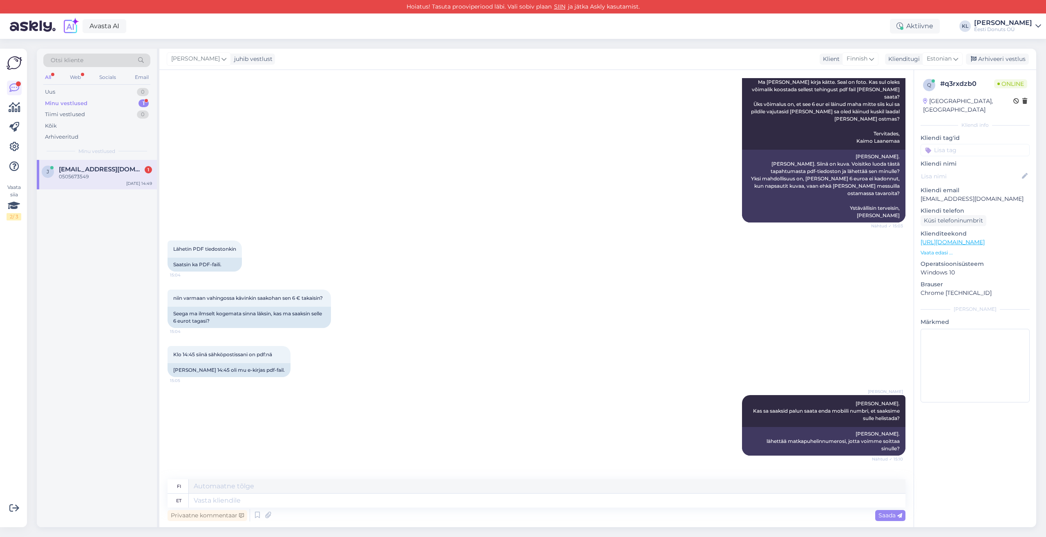
scroll to position [899, 0]
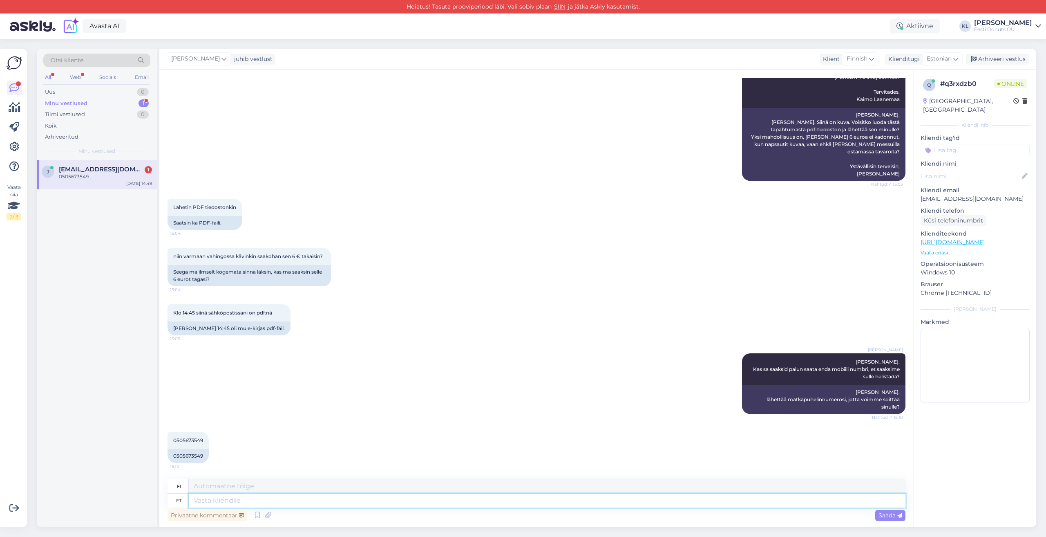
click at [211, 500] on textarea at bounding box center [547, 500] width 717 height 14
type textarea "M"
type textarea "Aitäh."
type textarea "Kiitos."
type textarea "Aitäh. [GEOGRAPHIC_DATA]"
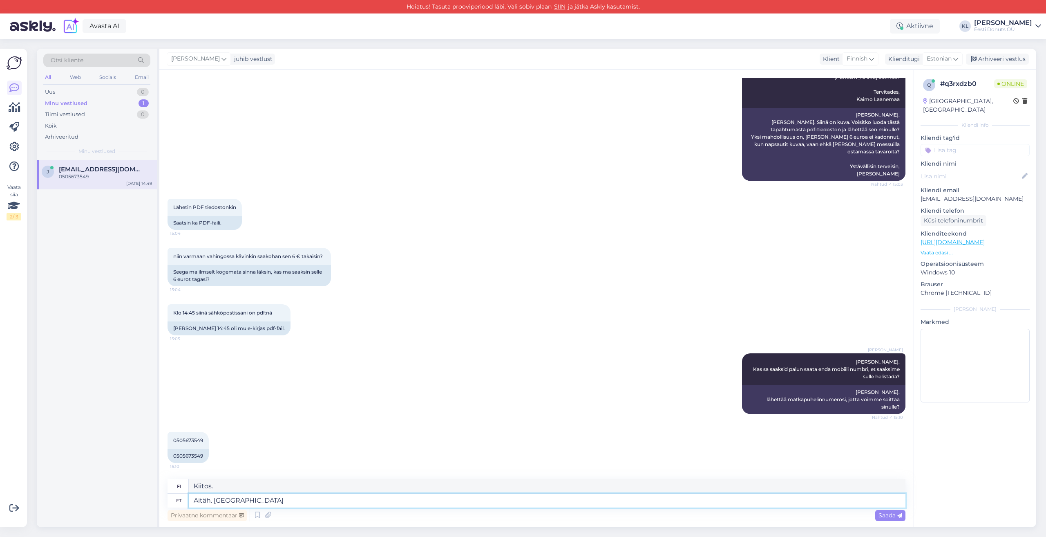
type textarea "Kiitos. [GEOGRAPHIC_DATA]"
type textarea "Aitäh. Minu vend"
type textarea "Kiitos. Veljeni."
type textarea "Aitäh. Minu vend Kalju"
type textarea "Kiitos. Veljeni Kalju"
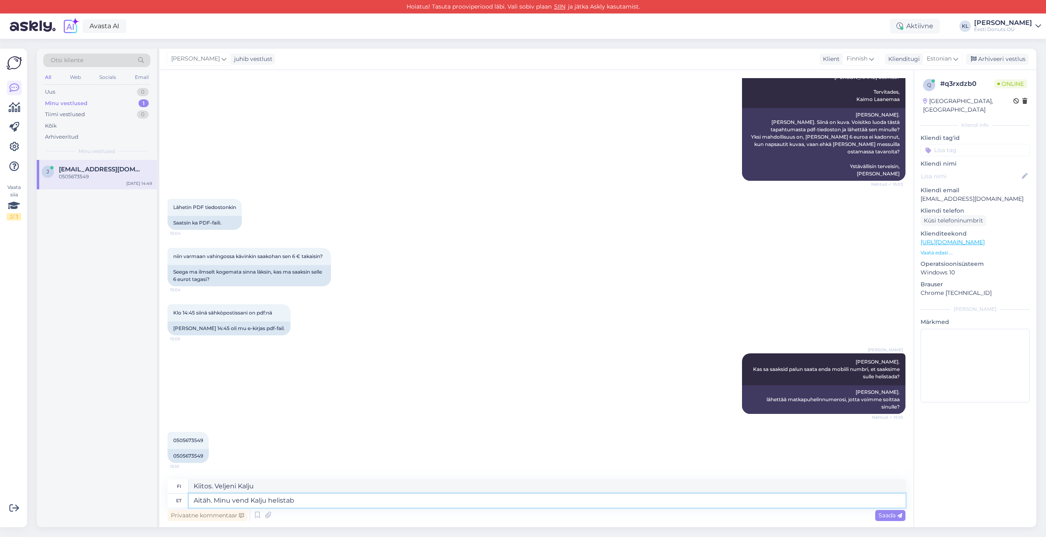
type textarea "Aitäh. Minu vend Kalju helistab s"
type textarea "Kiitos. Veljeni Kalju soittaa."
type textarea "Aitäh. Minu vend Kalju helistab sulle."
type textarea "Kiitos. Veljeni [PERSON_NAME] soittaa sinulle."
type textarea "Aitäh. Minu vend Kalju helistab sulle."
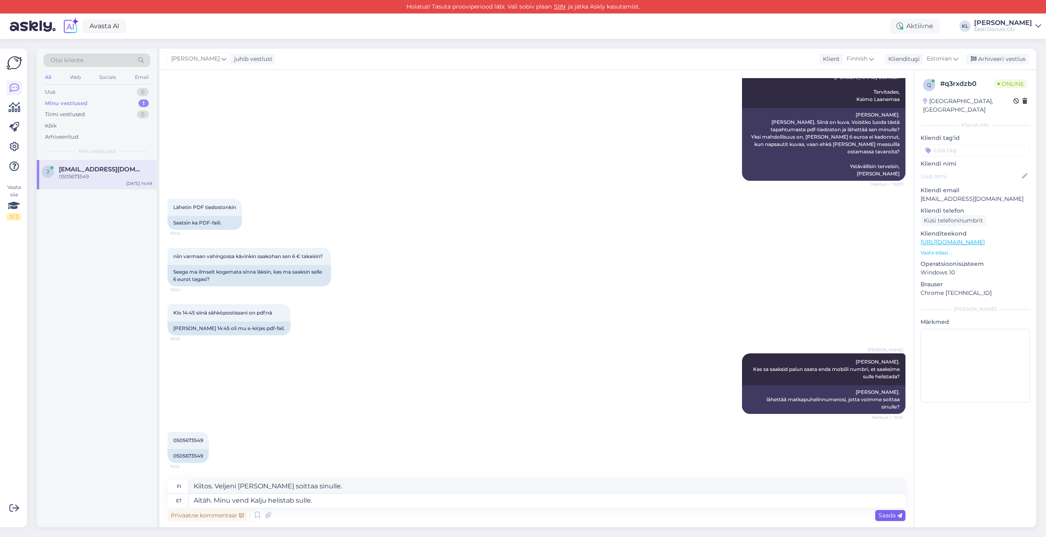
click at [892, 514] on span "Saada" at bounding box center [891, 514] width 24 height 7
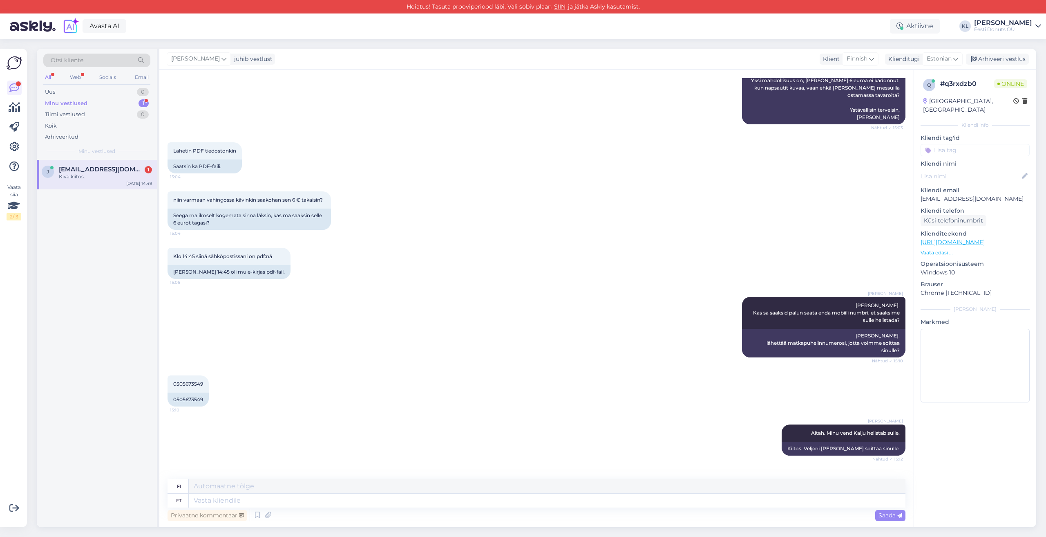
scroll to position [997, 0]
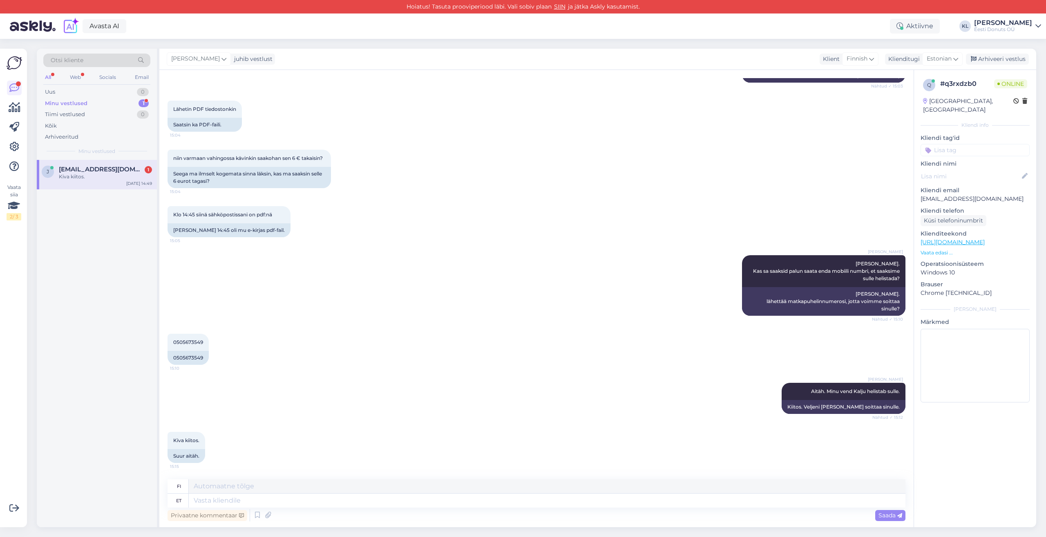
click at [68, 175] on div "Kiva kiitos." at bounding box center [105, 176] width 93 height 7
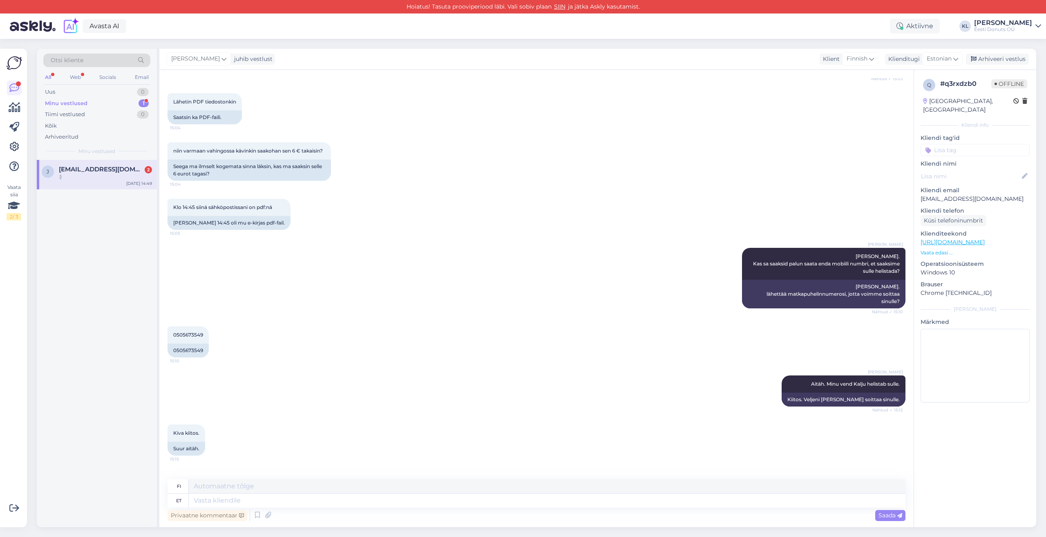
scroll to position [1110, 0]
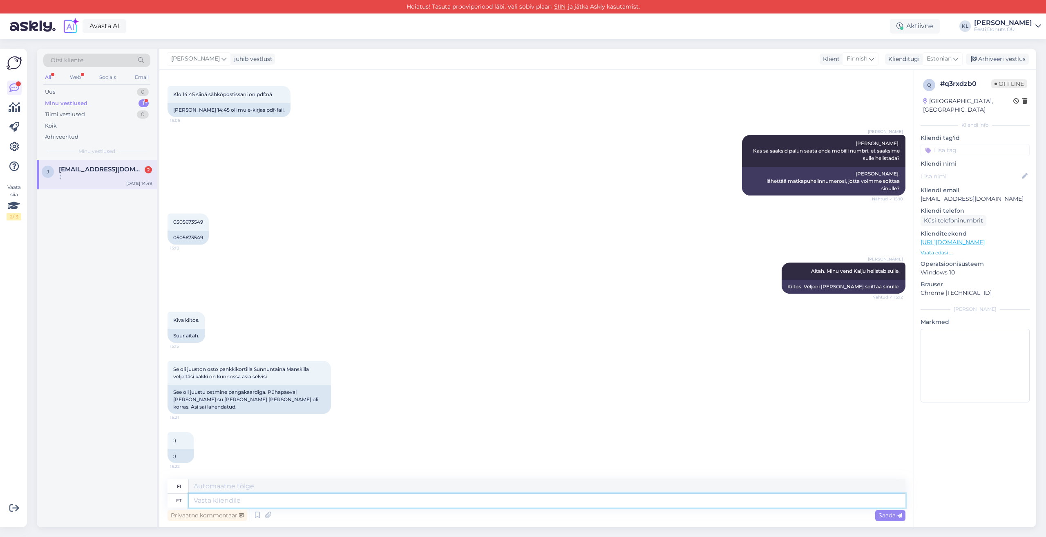
click at [251, 503] on textarea at bounding box center [547, 500] width 717 height 14
type textarea "Siis"
type textarea "Sitten"
type textarea "Siis ok!"
type textarea "Okei sitten!"
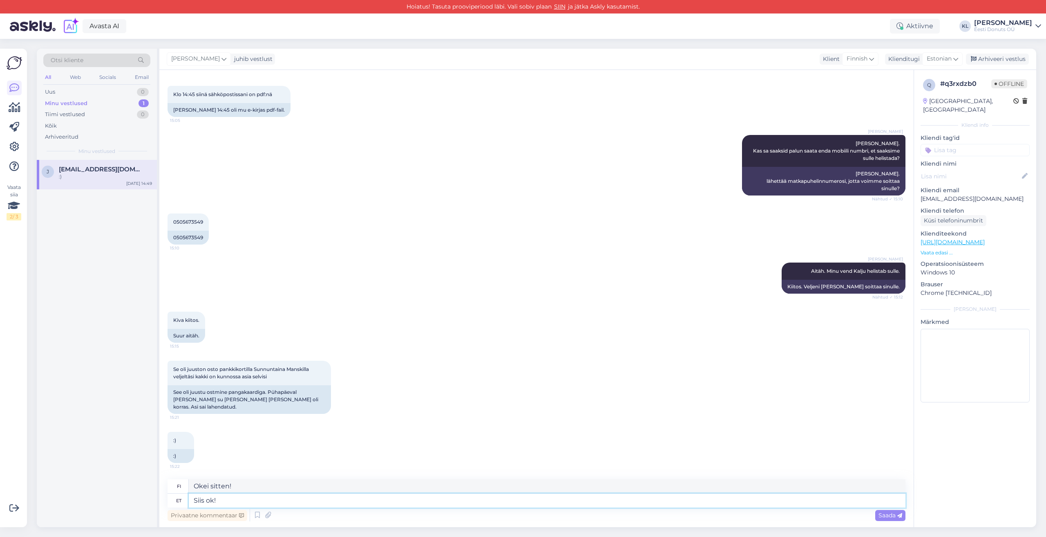
scroll to position [1117, 0]
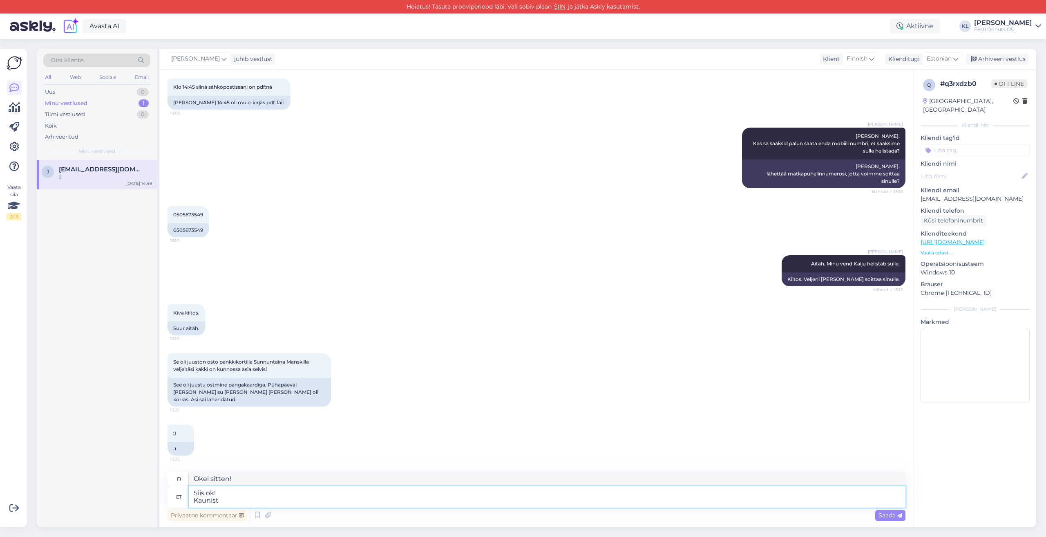
type textarea "Siis ok! Kaunist"
type textarea "Sitten okei! Kaunista"
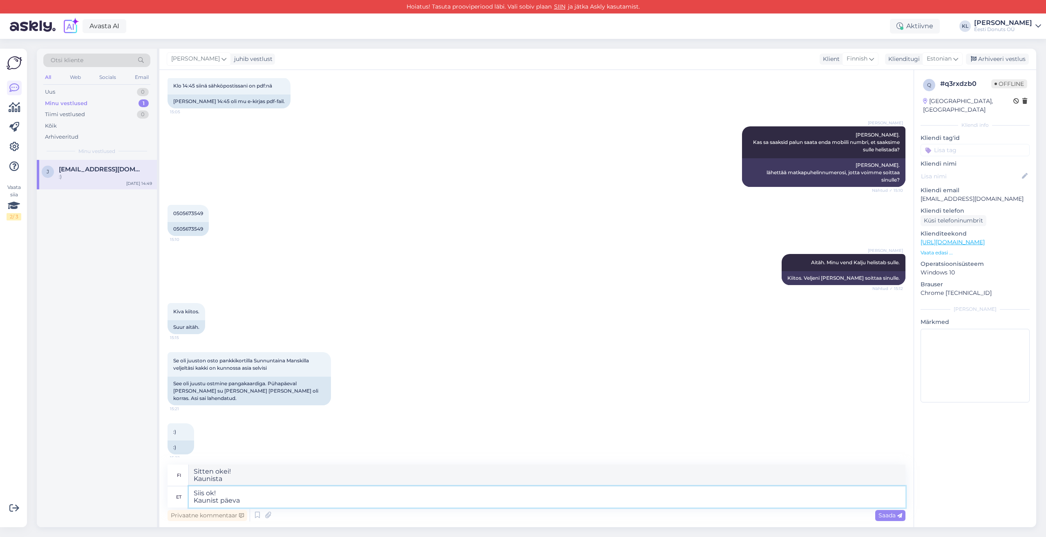
type textarea "Siis ok! Kaunist päeva"
type textarea "Okei sitten! Hyvää päivänjatkoa"
type textarea "Siis ok! Kaunist päeva jätku!"
type textarea "[PERSON_NAME]! Hyvää päivänjatkoa!"
type textarea "Siis ok! Kaunist päeva jätku! :)"
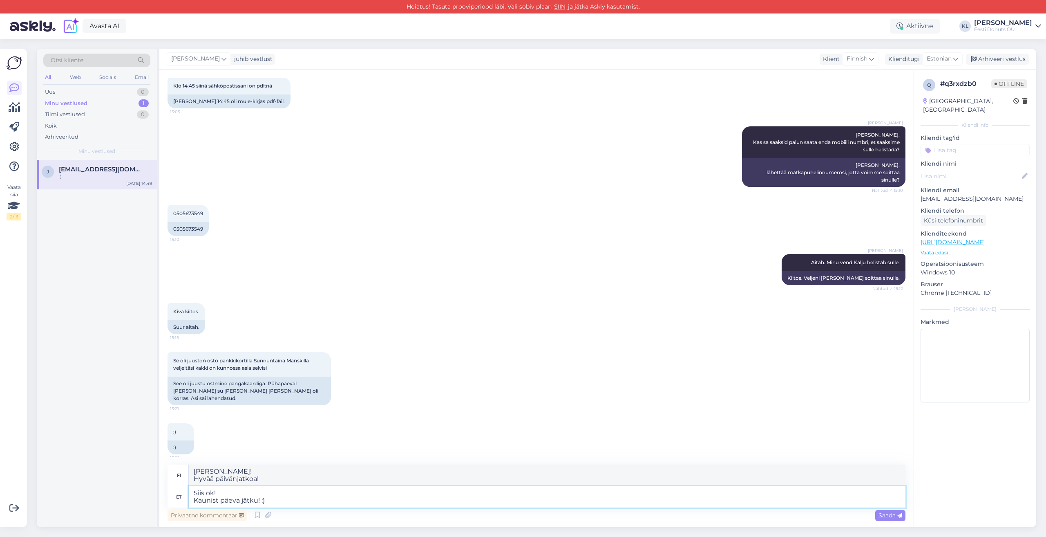
type textarea "Okei sitten! Hyvää päivänjatkoa! :)"
type textarea "Siis ok! Kaunist päeva jätku! :)"
click at [887, 516] on span "Saada" at bounding box center [891, 514] width 24 height 7
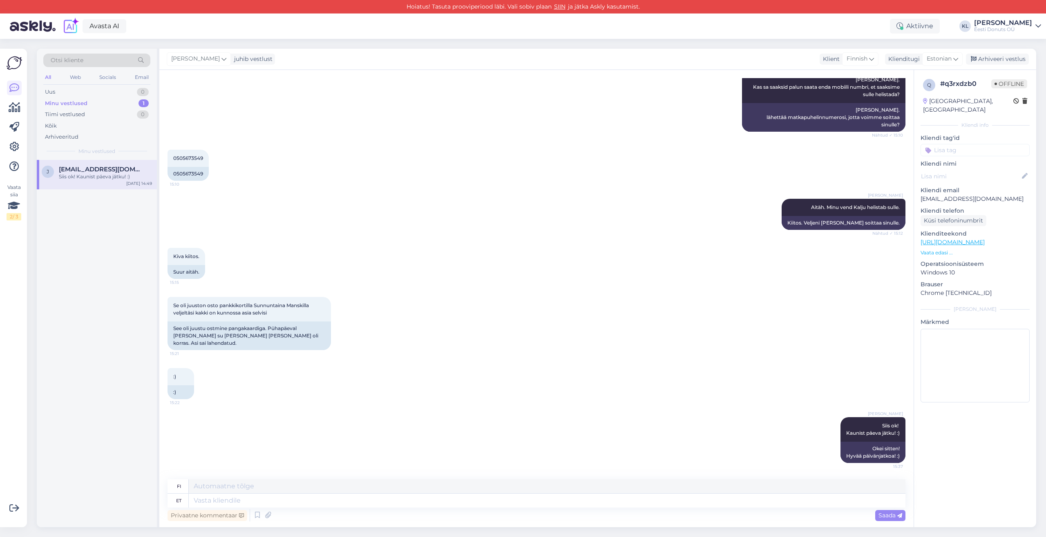
click at [78, 103] on div "Minu vestlused" at bounding box center [66, 103] width 43 height 8
click at [116, 174] on div "Siis ok! Kaunist päeva jätku! :)" at bounding box center [105, 176] width 93 height 7
